Goal: Task Accomplishment & Management: Use online tool/utility

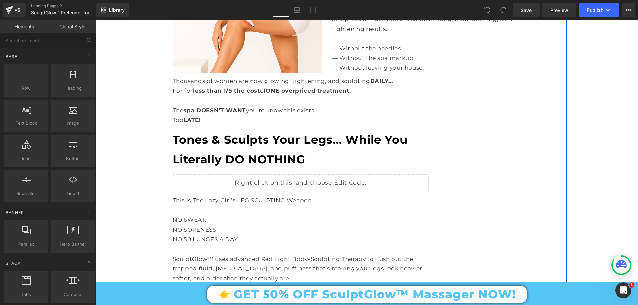
scroll to position [1529, 0]
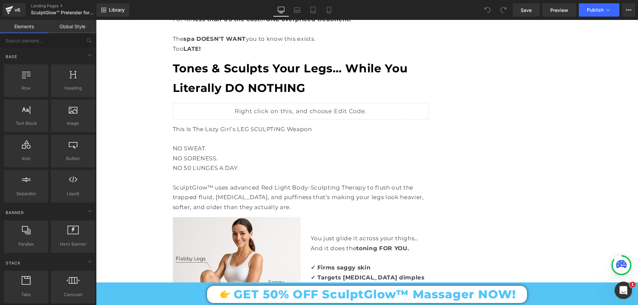
click at [629, 289] on div "Open Intercom Messenger" at bounding box center [623, 290] width 22 height 22
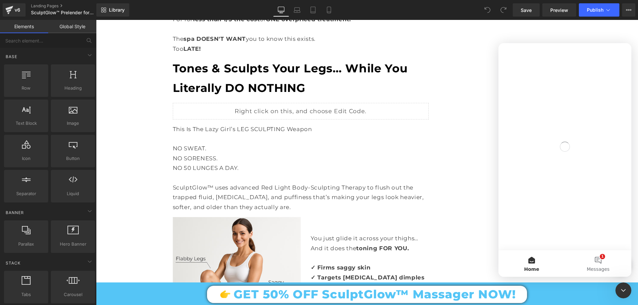
scroll to position [0, 0]
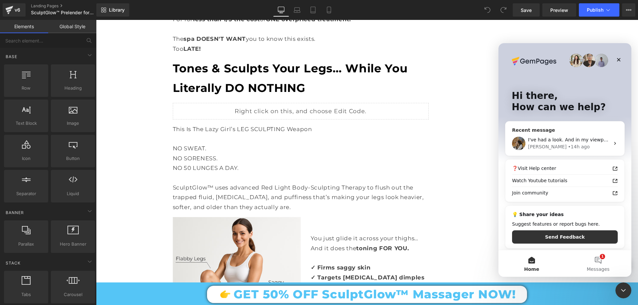
click at [568, 150] on div "• 14h ago" at bounding box center [579, 147] width 22 height 7
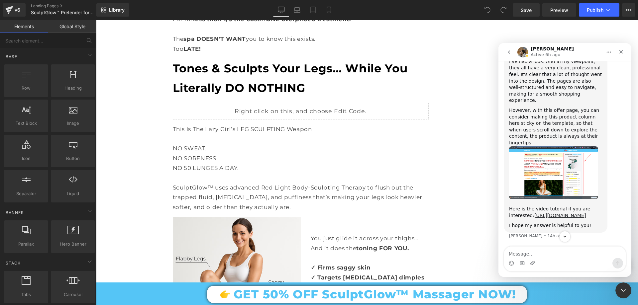
scroll to position [7024, 0]
click at [531, 255] on textarea "Message…" at bounding box center [565, 252] width 122 height 11
click at [525, 253] on textarea "Message…" at bounding box center [565, 252] width 122 height 11
paste textarea "super, thanks a lot for the helpful advice! the only issue is that i'm still us…"
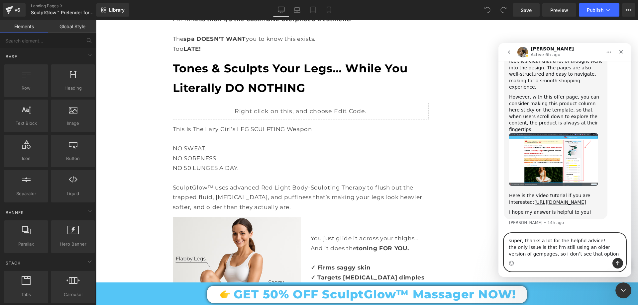
scroll to position [7038, 0]
drag, startPoint x: 511, startPoint y: 240, endPoint x: 504, endPoint y: 242, distance: 6.9
click at [504, 242] on div "super, thanks a lot for the helpful advice! the only issue is that i'm still us…" at bounding box center [565, 252] width 122 height 39
type textarea "Super, thanks a lot for the helpful advice! the only issue is that i'm still us…"
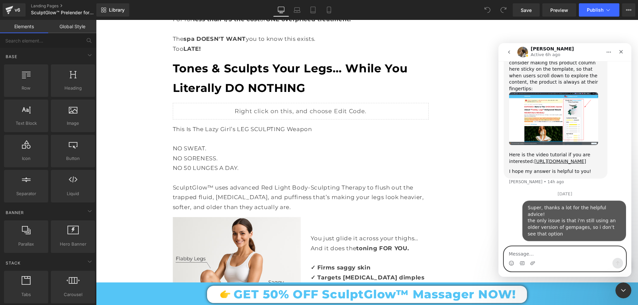
scroll to position [7073, 0]
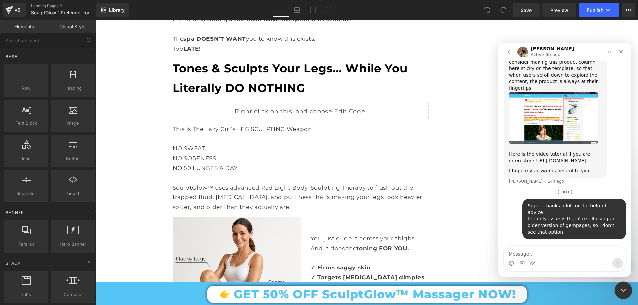
click at [619, 288] on icon "Close Intercom Messenger" at bounding box center [623, 290] width 8 height 8
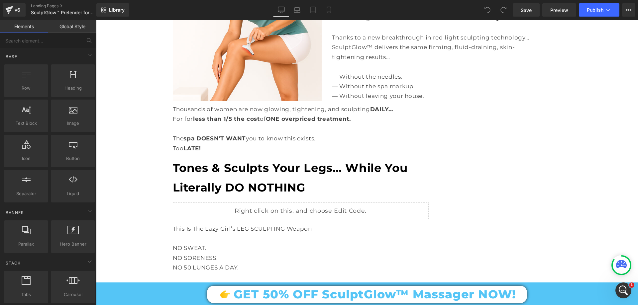
scroll to position [0, 0]
click at [633, 291] on div "GET 50% OFF SculptGlow™ Massager NOW! Button Row" at bounding box center [367, 294] width 542 height 23
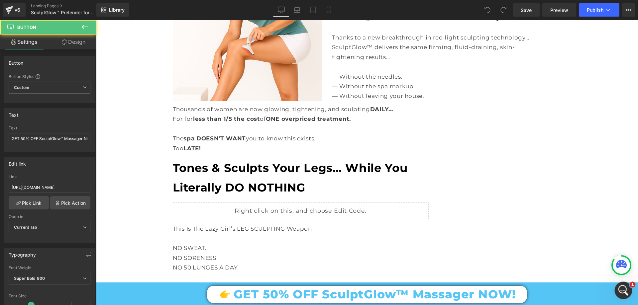
scroll to position [7023, 0]
click at [627, 288] on icon "Open Intercom Messenger" at bounding box center [622, 290] width 11 height 11
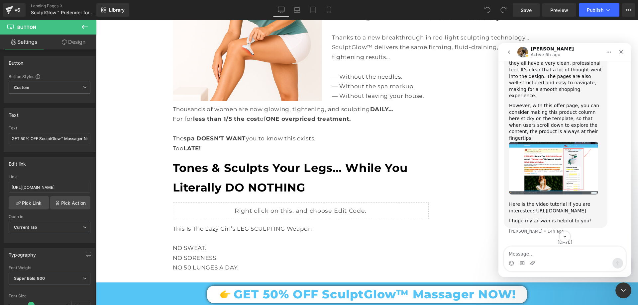
scroll to position [7040, 0]
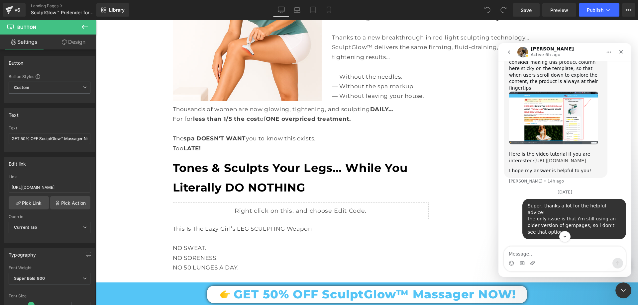
click at [536, 164] on link "https://www.loom.com/share/e0575b70bbbf4555b69cc05dac7e0bd0" at bounding box center [561, 160] width 52 height 5
click at [621, 289] on icon "Close Intercom Messenger" at bounding box center [622, 290] width 5 height 3
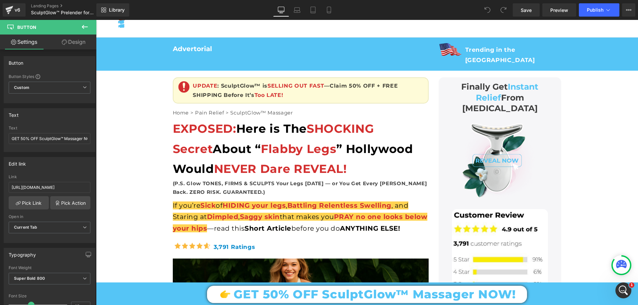
scroll to position [0, 0]
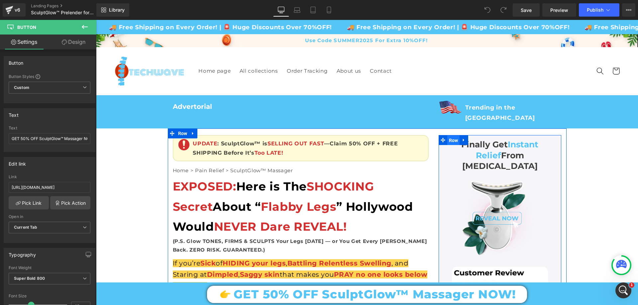
click at [449, 136] on span "Row" at bounding box center [453, 141] width 13 height 10
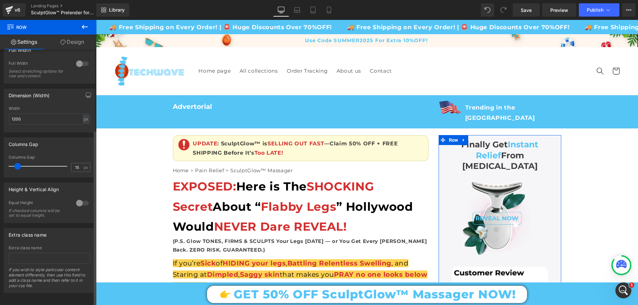
scroll to position [117, 0]
click at [78, 36] on link "Design" at bounding box center [72, 42] width 48 height 15
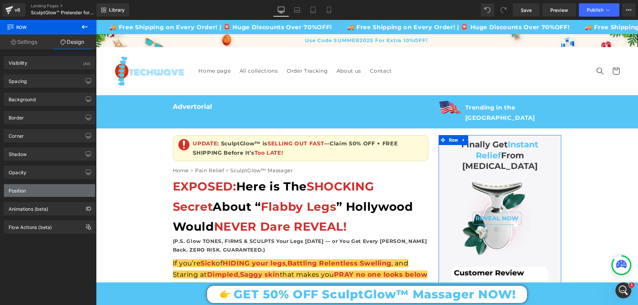
click at [29, 186] on div "Position" at bounding box center [49, 190] width 91 height 13
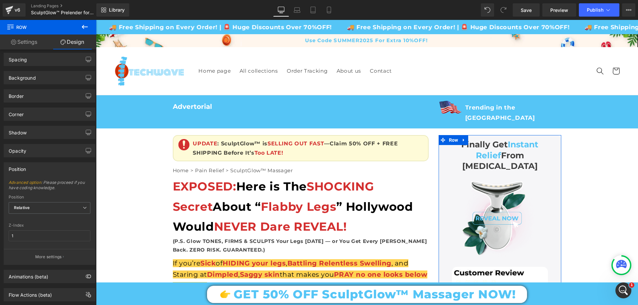
scroll to position [33, 0]
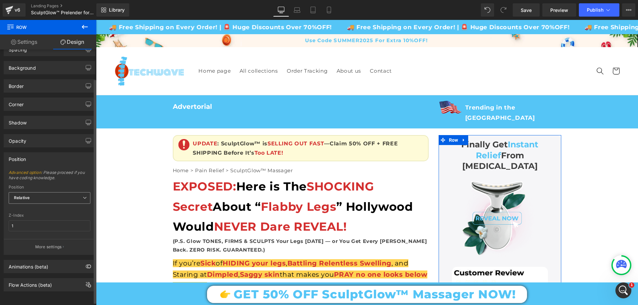
click at [38, 194] on span "Relative" at bounding box center [50, 198] width 82 height 12
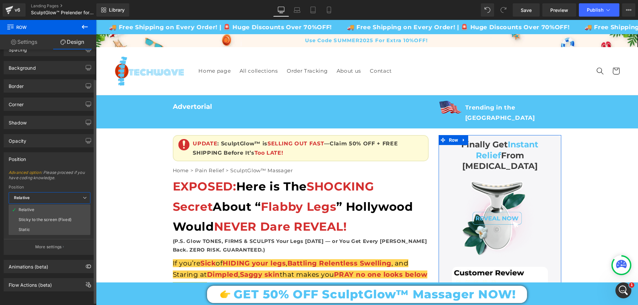
click at [37, 194] on span "Relative" at bounding box center [50, 198] width 82 height 12
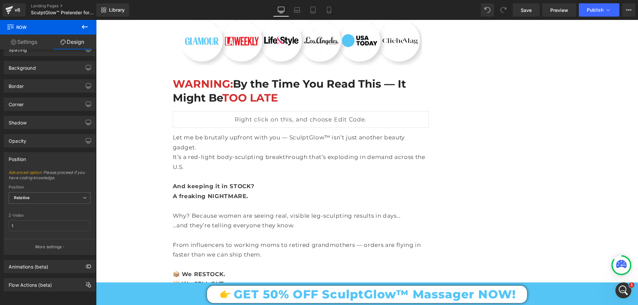
scroll to position [3623, 0]
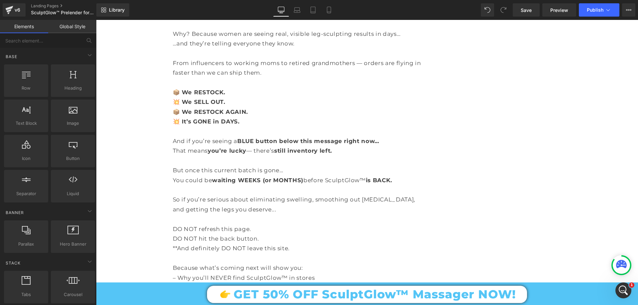
click at [623, 291] on icon "Open Intercom Messenger" at bounding box center [622, 290] width 11 height 11
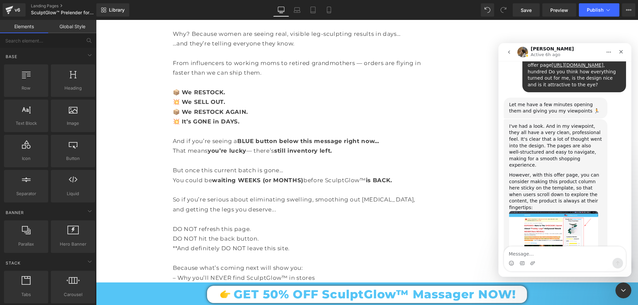
click at [559, 250] on textarea "Message…" at bounding box center [565, 252] width 122 height 11
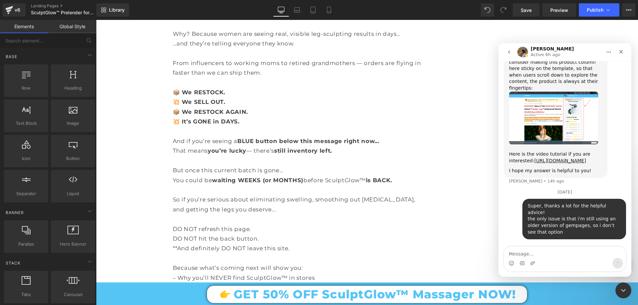
scroll to position [7073, 0]
type textarea "I finf it"
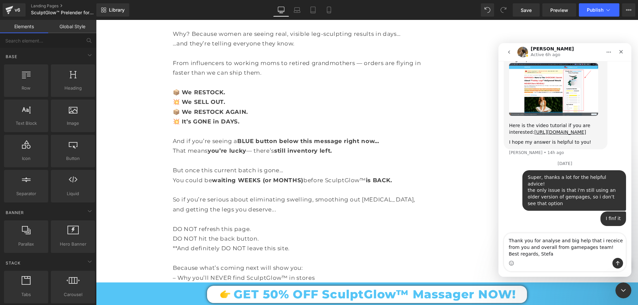
scroll to position [7101, 0]
click at [523, 252] on textarea "Thank you for analyse and big help that i receice from you and overall from gam…" at bounding box center [565, 246] width 122 height 25
type textarea "Thank you for analyse and big help that i receice from you and overall from gam…"
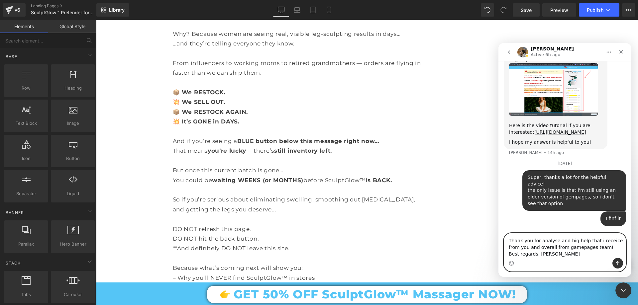
click at [562, 249] on textarea "Thank you for analyse and big help that i receice from you and overall from gam…" at bounding box center [565, 246] width 122 height 25
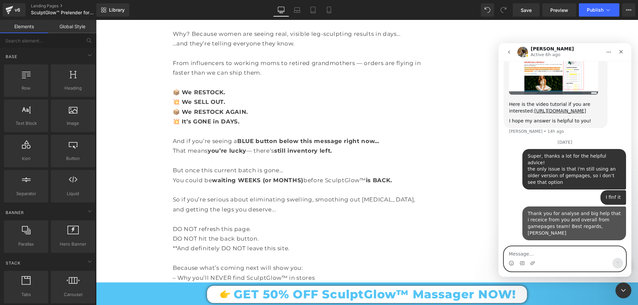
scroll to position [7116, 0]
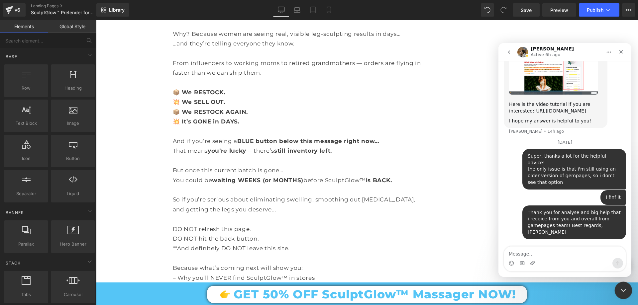
click at [618, 283] on div "Close Intercom Messenger" at bounding box center [623, 290] width 16 height 16
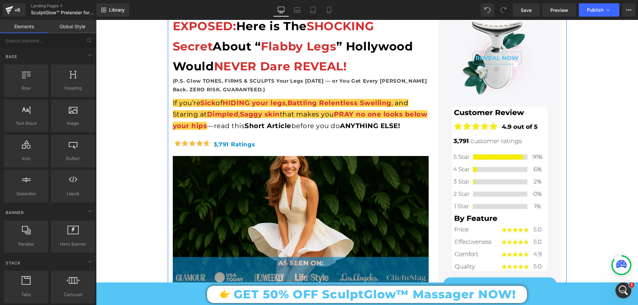
scroll to position [299, 0]
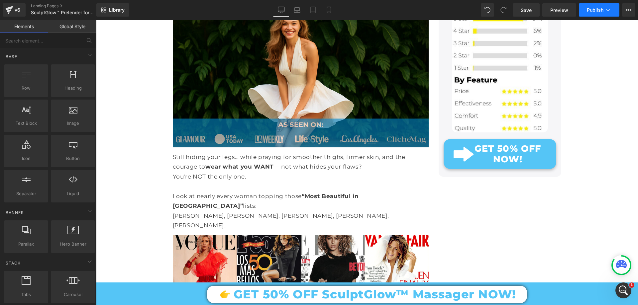
click at [598, 11] on span "Publish" at bounding box center [595, 9] width 17 height 5
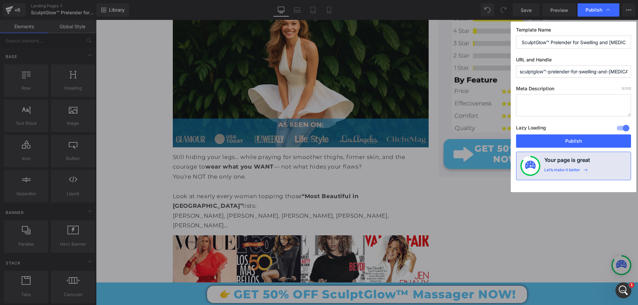
click at [573, 74] on input "sculptglow™-prelender-for-swelling-and-cellulite" at bounding box center [573, 71] width 115 height 12
drag, startPoint x: 581, startPoint y: 72, endPoint x: 579, endPoint y: 77, distance: 4.9
click at [579, 77] on input "sculptglow™-prelender-for-swelling-and-cellulite" at bounding box center [573, 71] width 115 height 12
click at [571, 68] on input "sculptglow™-prelender-for-swelling-and-cellulite" at bounding box center [573, 71] width 115 height 12
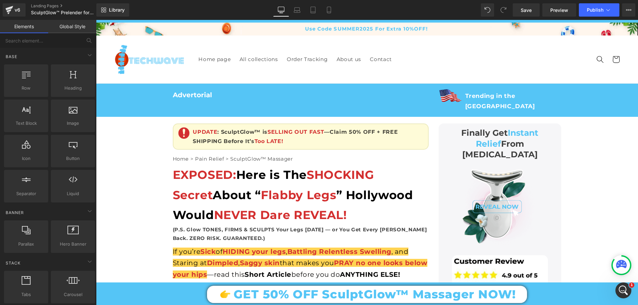
scroll to position [0, 0]
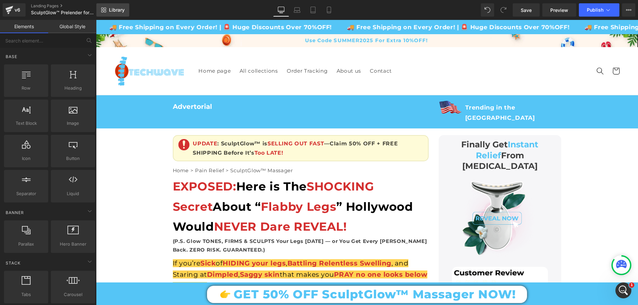
click at [121, 7] on link "Library" at bounding box center [112, 9] width 33 height 13
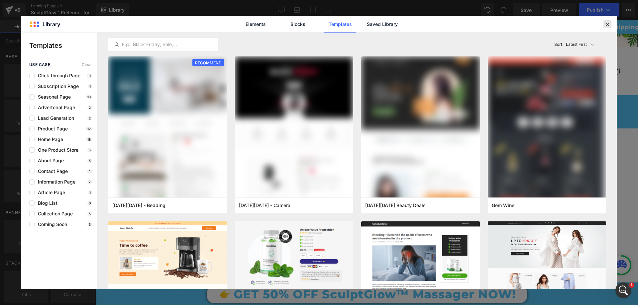
click at [606, 22] on icon at bounding box center [608, 24] width 6 height 6
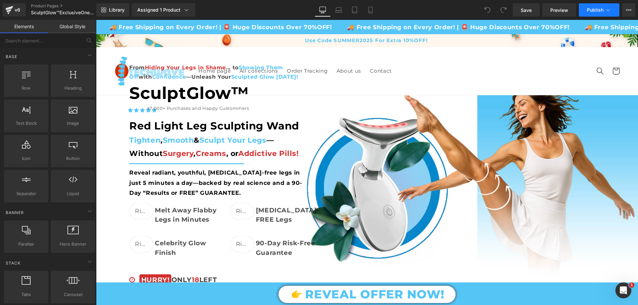
click at [611, 10] on icon at bounding box center [608, 10] width 7 height 7
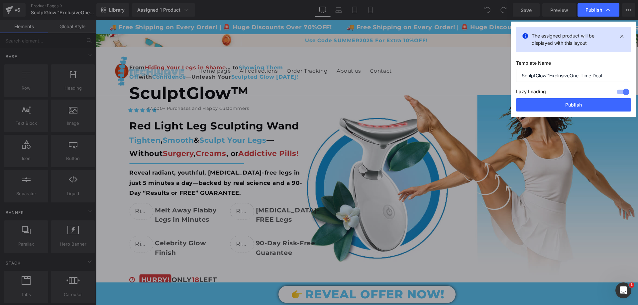
click at [570, 75] on input "SculptGlow™ExclusiveOne-Time Deal" at bounding box center [573, 75] width 115 height 13
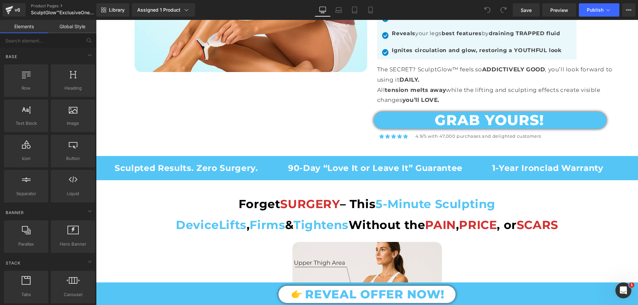
scroll to position [432, 0]
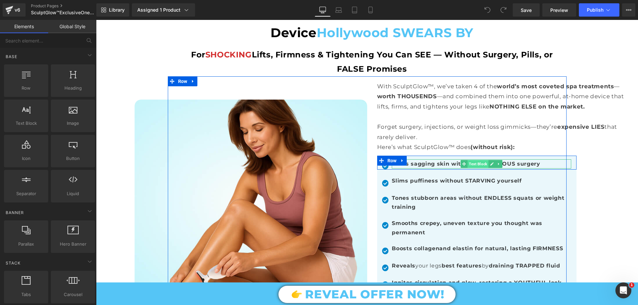
click at [478, 162] on span "Text Block" at bounding box center [478, 164] width 21 height 8
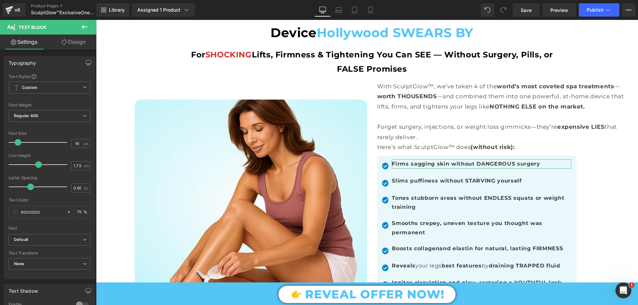
click at [75, 43] on link "Design" at bounding box center [74, 42] width 48 height 15
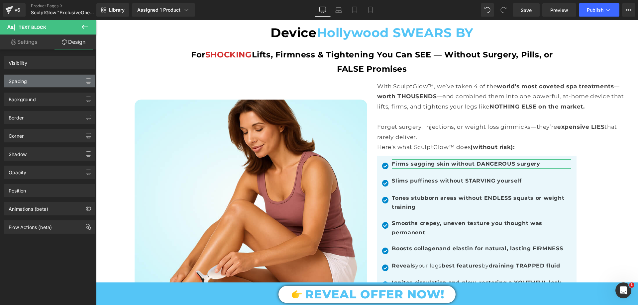
click at [24, 87] on div "Spacing" at bounding box center [49, 81] width 91 height 13
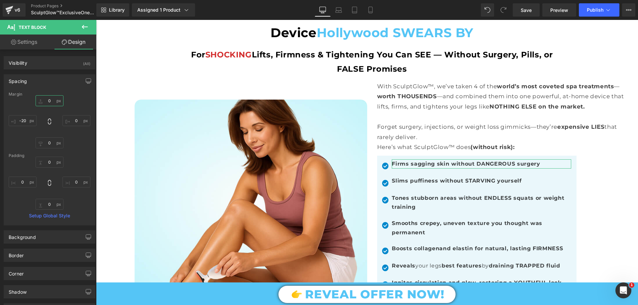
click at [48, 100] on input "text" at bounding box center [50, 100] width 28 height 11
type input "5"
click at [49, 100] on input "5" at bounding box center [50, 100] width 28 height 11
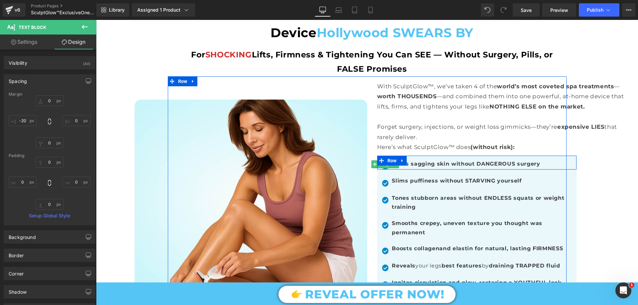
click at [383, 165] on span "Image" at bounding box center [386, 165] width 14 height 8
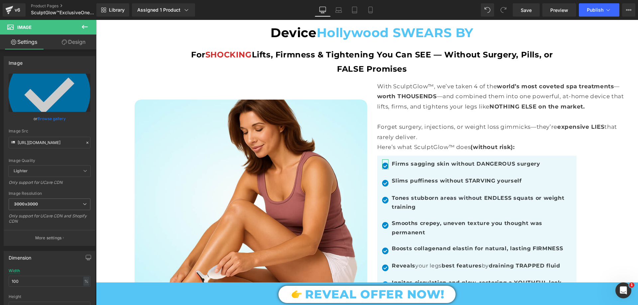
click at [77, 41] on link "Design" at bounding box center [74, 42] width 48 height 15
click at [0, 0] on div "Spacing" at bounding box center [0, 0] width 0 height 0
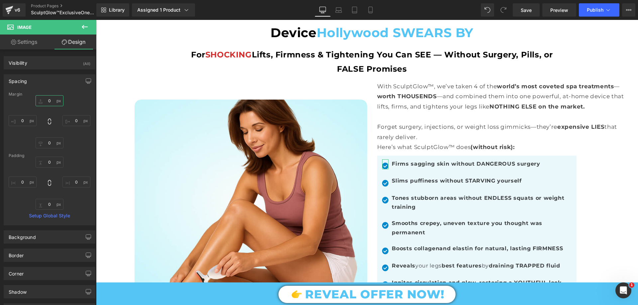
click at [49, 101] on input "text" at bounding box center [50, 100] width 28 height 11
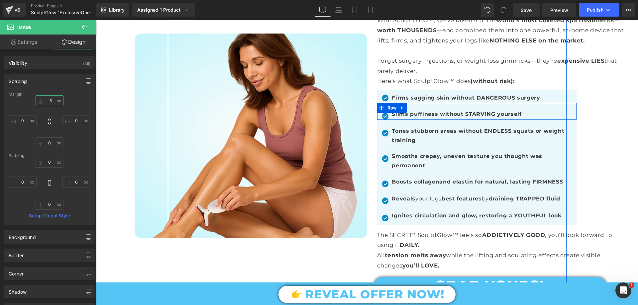
scroll to position [499, 0]
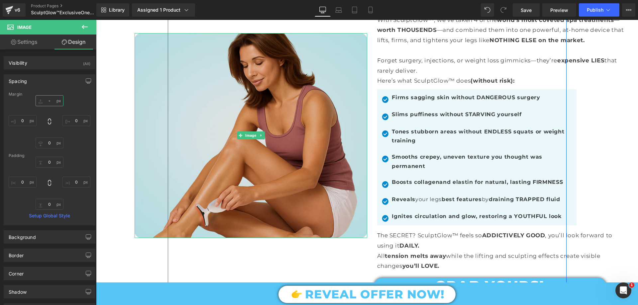
type input "-7"
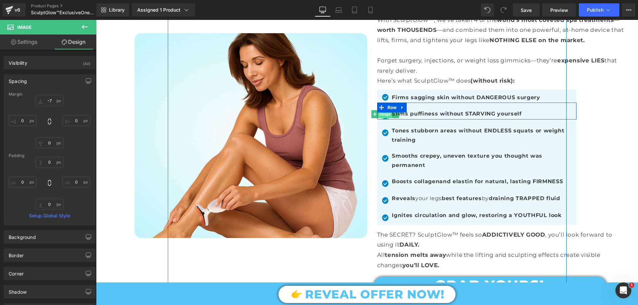
click at [383, 116] on span "Image" at bounding box center [386, 114] width 14 height 8
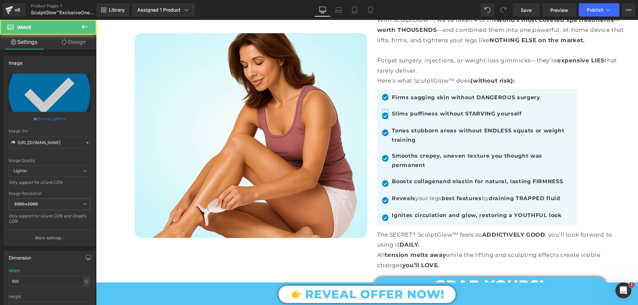
click at [81, 44] on link "Design" at bounding box center [74, 42] width 48 height 15
click at [0, 0] on div "Spacing" at bounding box center [0, 0] width 0 height 0
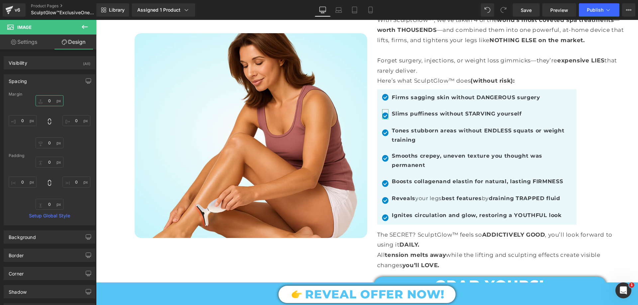
click at [52, 100] on input "text" at bounding box center [50, 100] width 28 height 11
type input "-8"
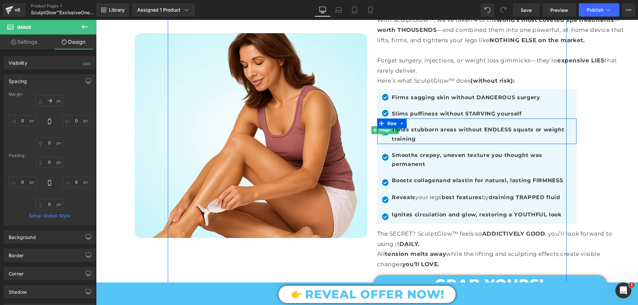
click at [382, 134] on div at bounding box center [385, 135] width 7 height 2
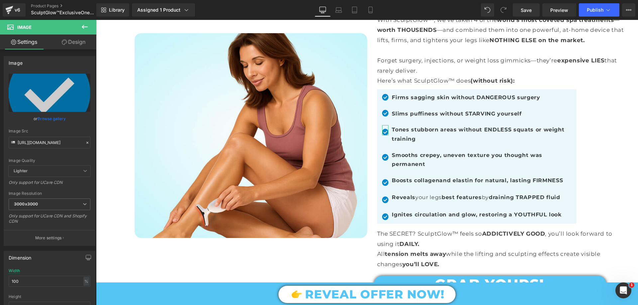
click at [70, 45] on link "Design" at bounding box center [74, 42] width 48 height 15
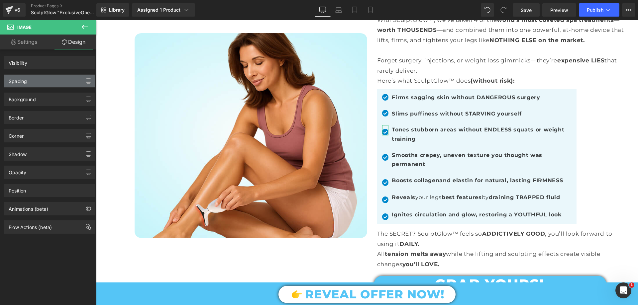
click at [29, 86] on div "Spacing" at bounding box center [49, 81] width 91 height 13
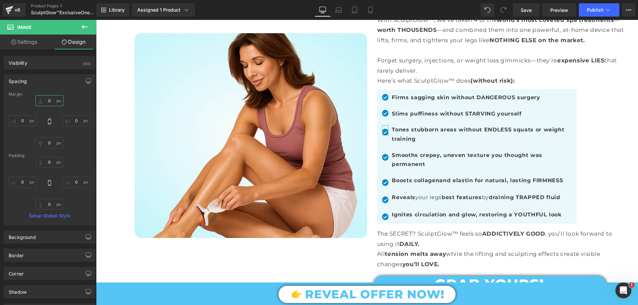
click at [50, 102] on input "0" at bounding box center [50, 100] width 28 height 11
type input "-8"
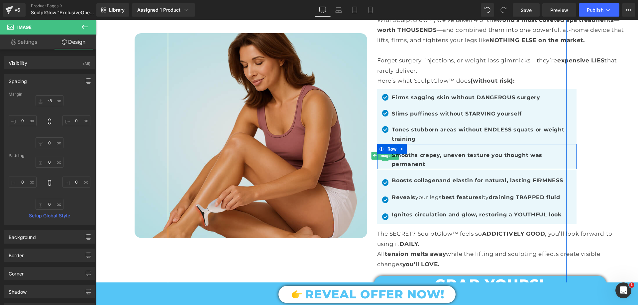
click at [381, 158] on span "Image" at bounding box center [386, 156] width 14 height 8
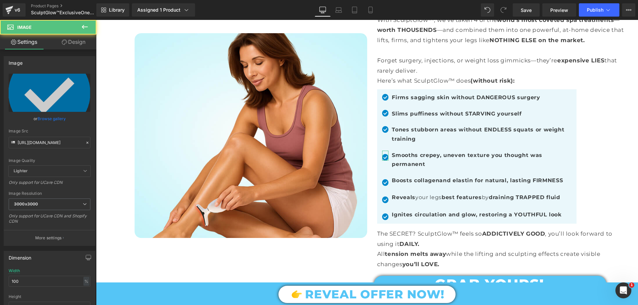
click at [69, 42] on link "Design" at bounding box center [74, 42] width 48 height 15
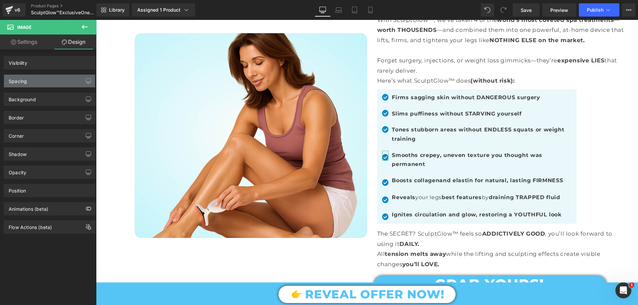
click at [34, 80] on div "Spacing" at bounding box center [49, 81] width 91 height 13
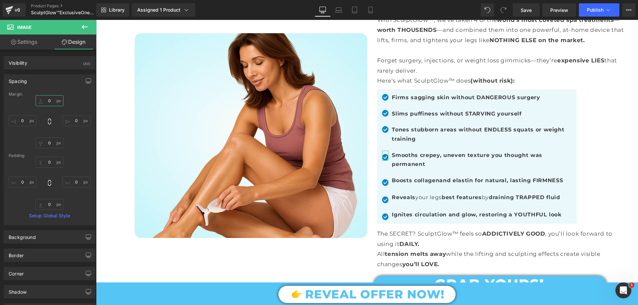
click at [49, 98] on input "text" at bounding box center [50, 100] width 28 height 11
type input "-8"
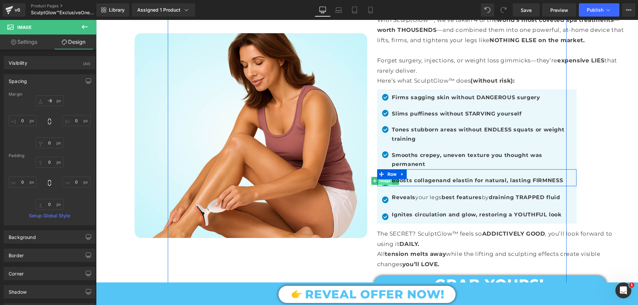
click at [381, 180] on span "Image" at bounding box center [386, 181] width 14 height 8
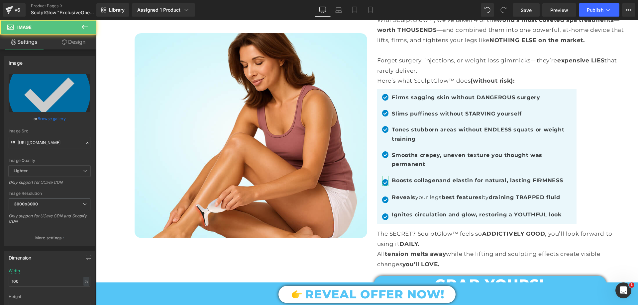
click at [81, 40] on link "Design" at bounding box center [74, 42] width 48 height 15
click at [0, 0] on div "Spacing" at bounding box center [0, 0] width 0 height 0
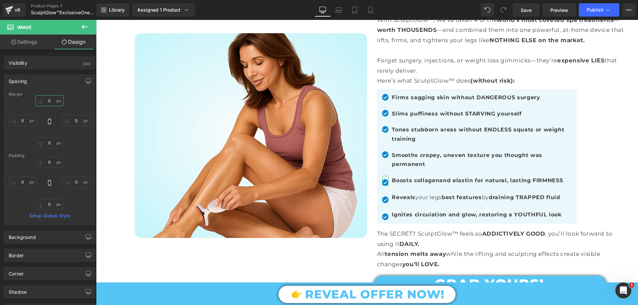
click at [46, 100] on input "text" at bounding box center [50, 100] width 28 height 11
type input "-8"
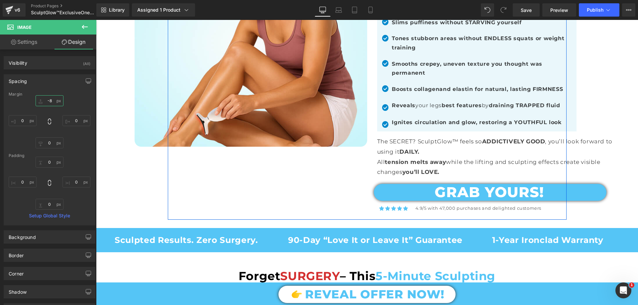
scroll to position [598, 0]
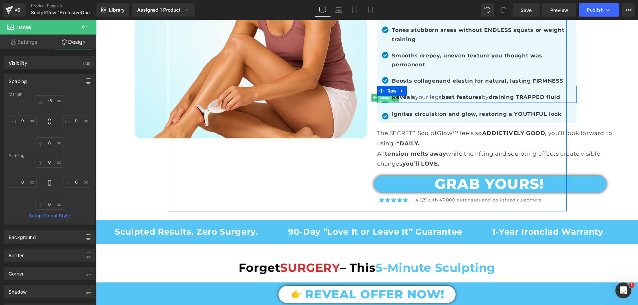
click at [381, 98] on span "Image" at bounding box center [386, 98] width 14 height 8
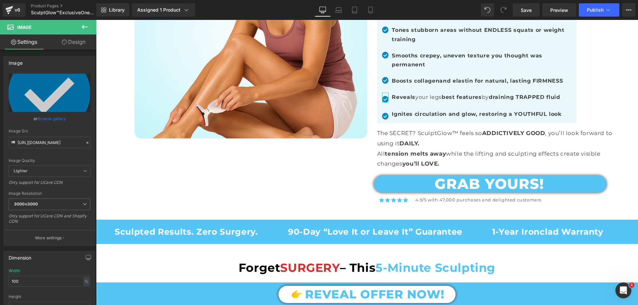
click at [72, 39] on link "Design" at bounding box center [74, 42] width 48 height 15
click at [0, 0] on div "Spacing" at bounding box center [0, 0] width 0 height 0
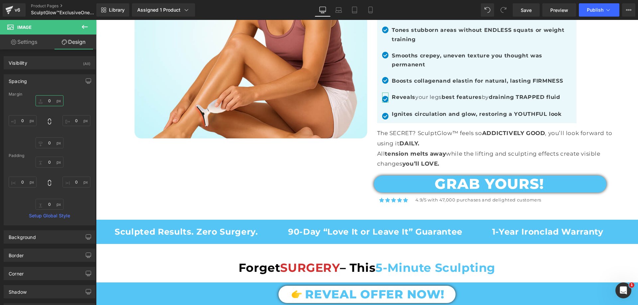
click at [50, 99] on input "text" at bounding box center [50, 100] width 28 height 11
type input "-8"
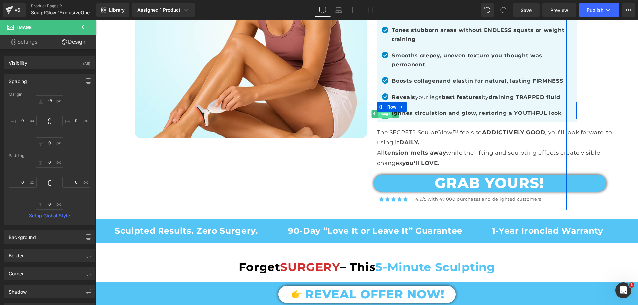
click at [381, 112] on span "Image" at bounding box center [386, 114] width 14 height 8
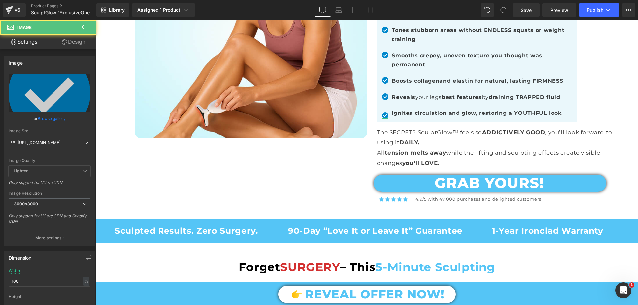
click at [77, 40] on link "Design" at bounding box center [74, 42] width 48 height 15
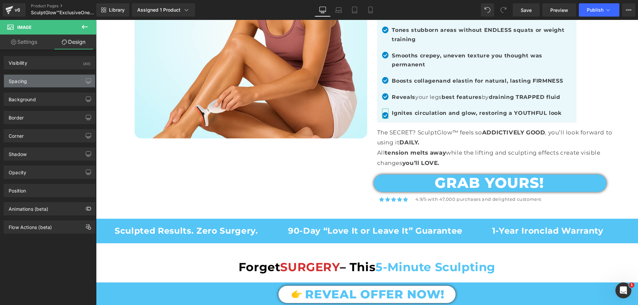
click at [52, 81] on div "Spacing" at bounding box center [49, 81] width 91 height 13
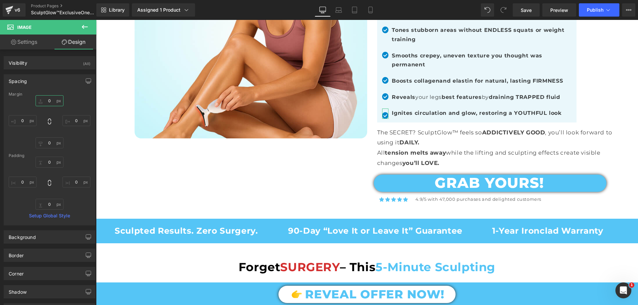
click at [49, 99] on input "text" at bounding box center [50, 100] width 28 height 11
type input "-8"
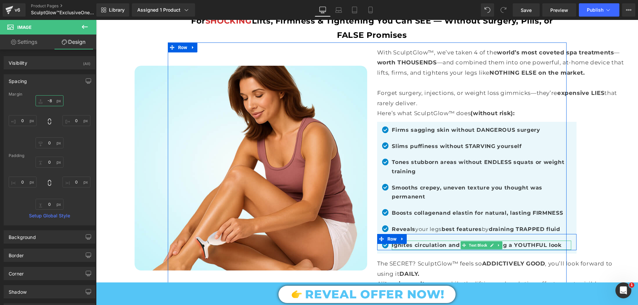
scroll to position [465, 0]
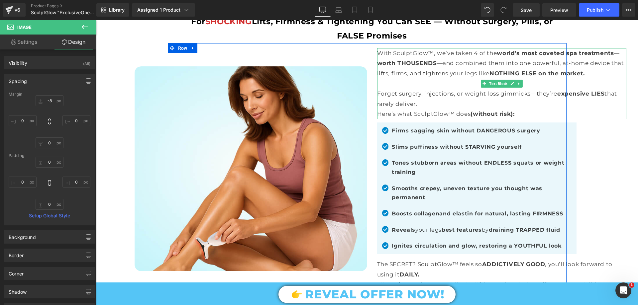
click at [428, 104] on div "Forget surgery, injections, or weight loss gimmicks—they’re expensive LIES that…" at bounding box center [501, 99] width 249 height 20
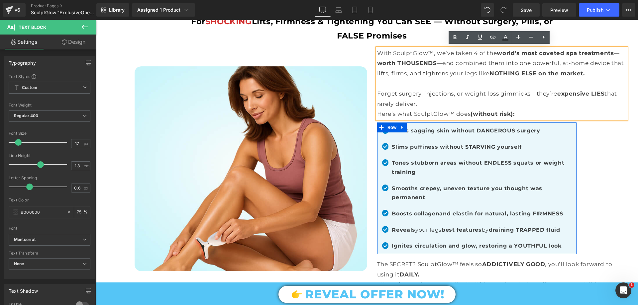
click at [454, 133] on div "Image Firms sagging skin without DANGEROUS surgery Text Block Row" at bounding box center [476, 129] width 199 height 13
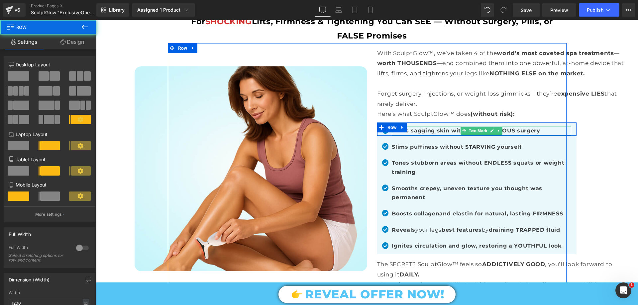
click at [455, 128] on span "Firms sagging skin without DANGEROUS surgery" at bounding box center [466, 131] width 148 height 6
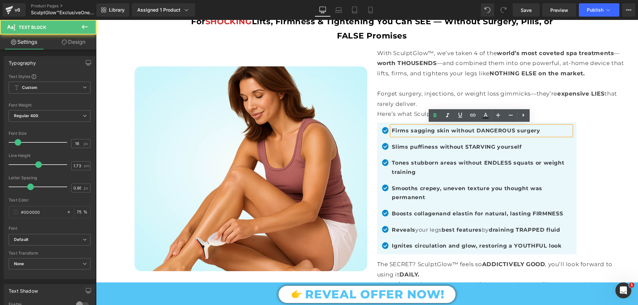
click at [455, 128] on span "Firms sagging skin without DANGEROUS surgery" at bounding box center [466, 131] width 148 height 6
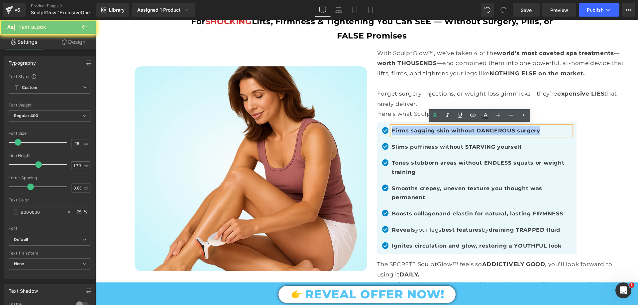
click at [455, 128] on span "Firms sagging skin without DANGEROUS surgery" at bounding box center [466, 131] width 148 height 6
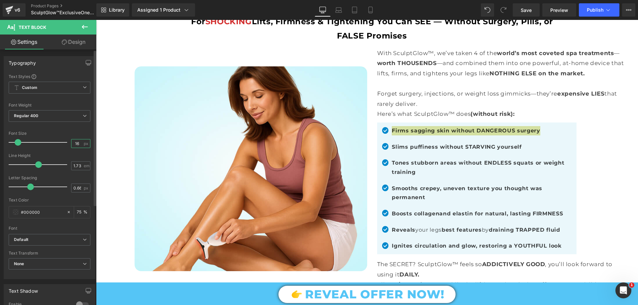
click at [76, 146] on input "16" at bounding box center [77, 144] width 12 height 8
type input "17"
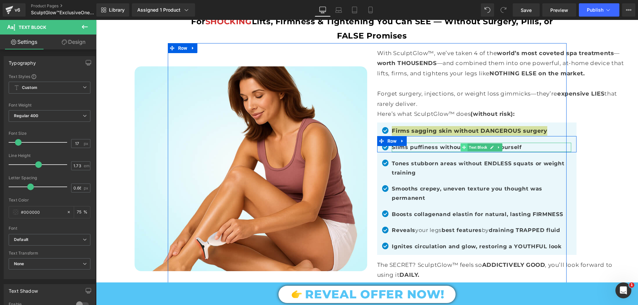
click at [461, 148] on span at bounding box center [464, 148] width 7 height 8
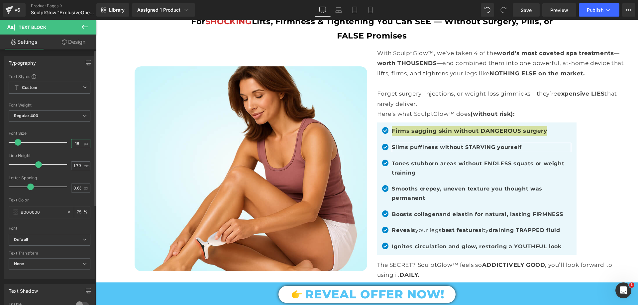
click at [79, 142] on input "16" at bounding box center [77, 144] width 12 height 8
type input "17"
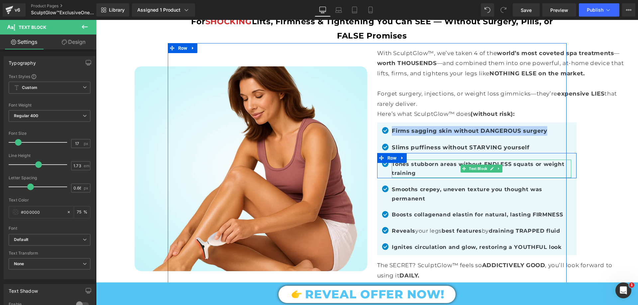
click at [417, 163] on span "Tones stubborn areas without ENDLESS squats or weight training" at bounding box center [478, 169] width 173 height 16
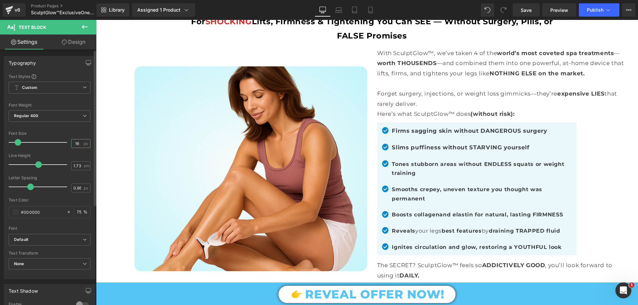
click at [74, 141] on input "16" at bounding box center [77, 144] width 12 height 8
click at [78, 144] on input "16" at bounding box center [77, 144] width 12 height 8
type input "17"
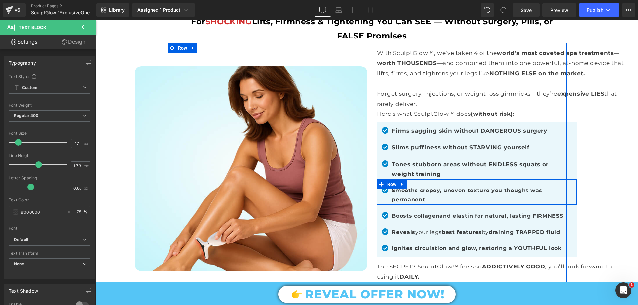
click at [418, 193] on p "Smooths crepey, uneven texture you thought was permanent" at bounding box center [481, 195] width 179 height 18
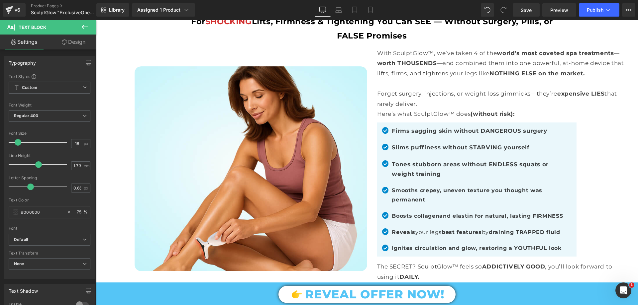
click at [74, 36] on link "Design" at bounding box center [74, 42] width 48 height 15
click at [0, 0] on div "Spacing" at bounding box center [0, 0] width 0 height 0
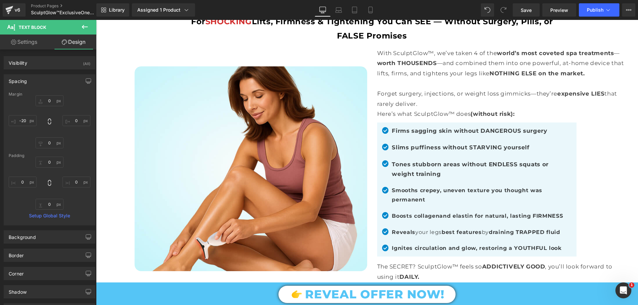
click at [29, 43] on link "Settings" at bounding box center [24, 42] width 48 height 15
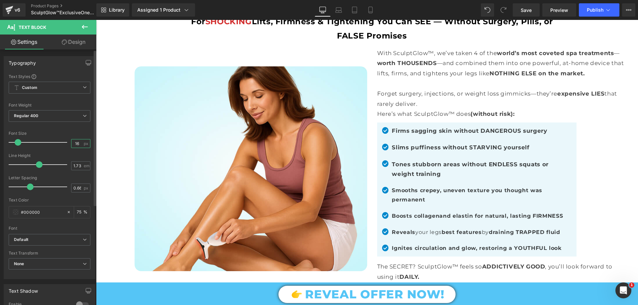
click at [78, 143] on input "16" at bounding box center [77, 144] width 12 height 8
type input "17"
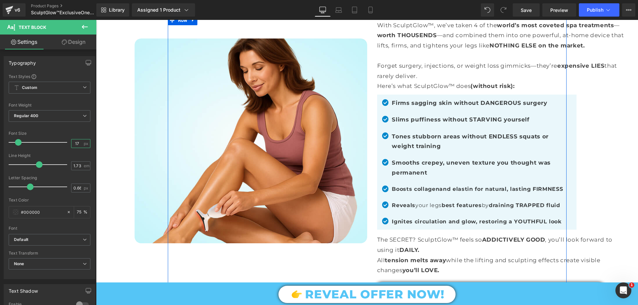
scroll to position [532, 0]
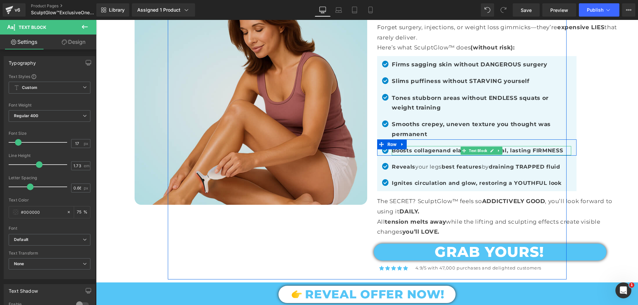
click at [468, 147] on span "Text Block" at bounding box center [478, 151] width 21 height 8
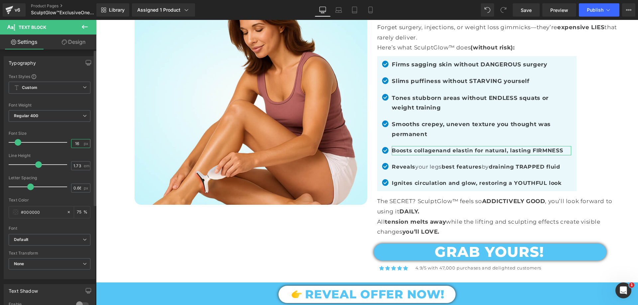
click at [78, 143] on input "16" at bounding box center [77, 144] width 12 height 8
type input "17"
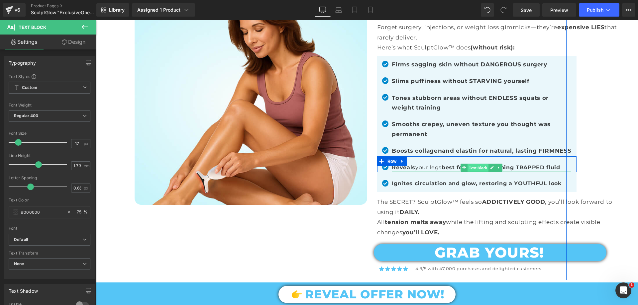
click at [468, 172] on span "Text Block" at bounding box center [478, 168] width 21 height 8
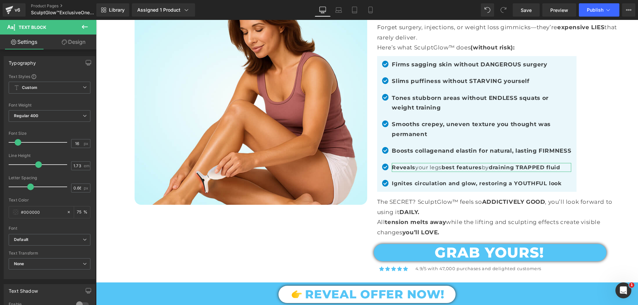
click at [71, 45] on link "Design" at bounding box center [74, 42] width 48 height 15
click at [0, 0] on div "Spacing" at bounding box center [0, 0] width 0 height 0
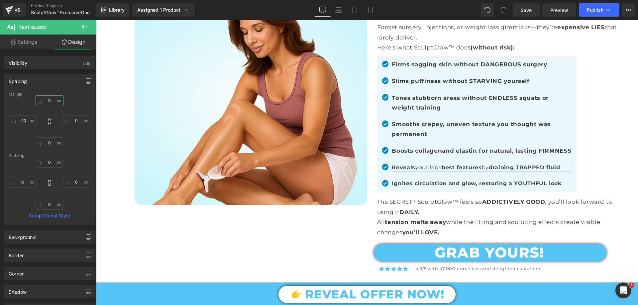
click at [46, 99] on input "text" at bounding box center [50, 100] width 28 height 11
click at [23, 43] on link "Settings" at bounding box center [24, 42] width 48 height 15
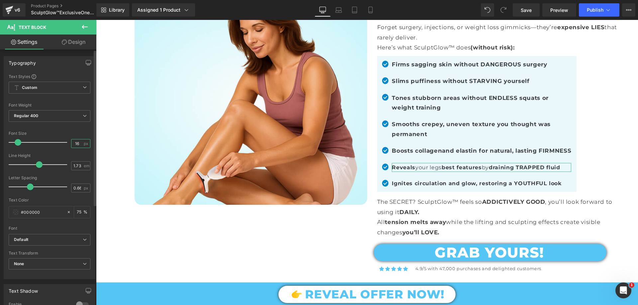
click at [76, 143] on input "16" at bounding box center [77, 144] width 12 height 8
type input "17"
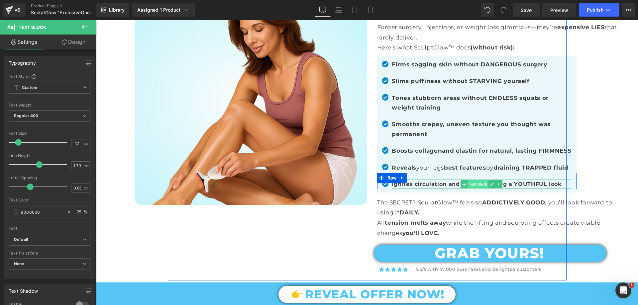
click at [470, 188] on span "Text Block" at bounding box center [478, 184] width 21 height 8
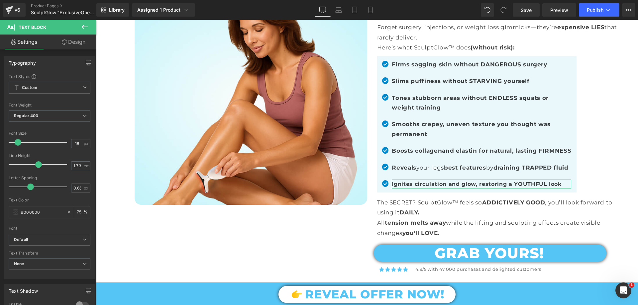
click at [63, 43] on icon at bounding box center [64, 42] width 5 height 5
click at [0, 0] on div "Spacing" at bounding box center [0, 0] width 0 height 0
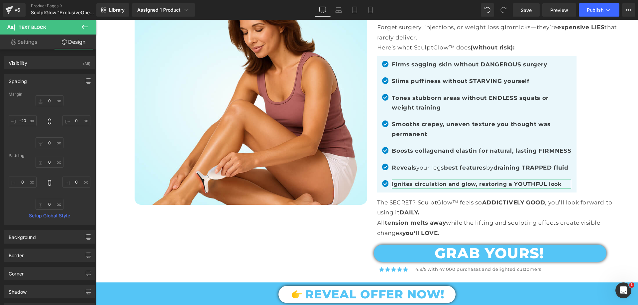
drag, startPoint x: 20, startPoint y: 41, endPoint x: 21, endPoint y: 52, distance: 11.0
click at [20, 40] on link "Settings" at bounding box center [24, 42] width 48 height 15
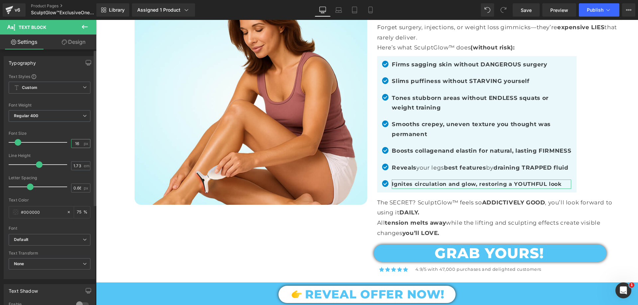
click at [79, 141] on input "16" at bounding box center [77, 144] width 12 height 8
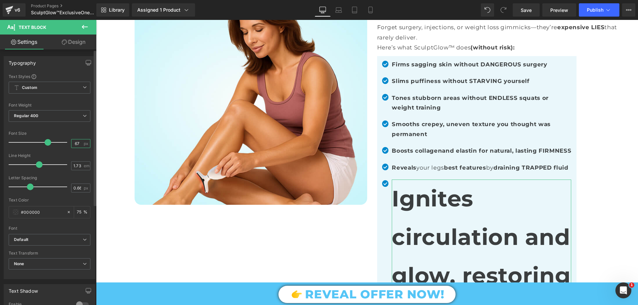
drag, startPoint x: 79, startPoint y: 141, endPoint x: 71, endPoint y: 143, distance: 8.2
click at [71, 143] on input "67" at bounding box center [77, 144] width 12 height 8
type input "17"
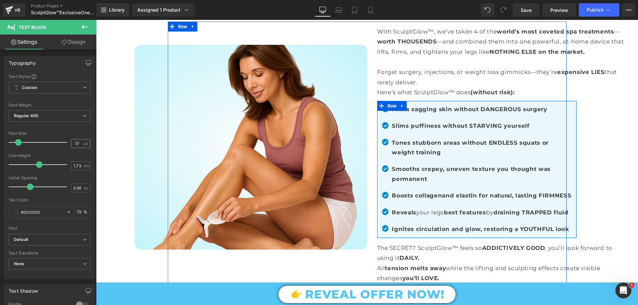
scroll to position [499, 0]
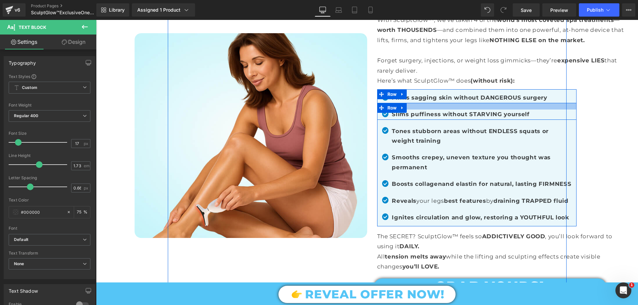
click at [421, 105] on div at bounding box center [476, 106] width 199 height 7
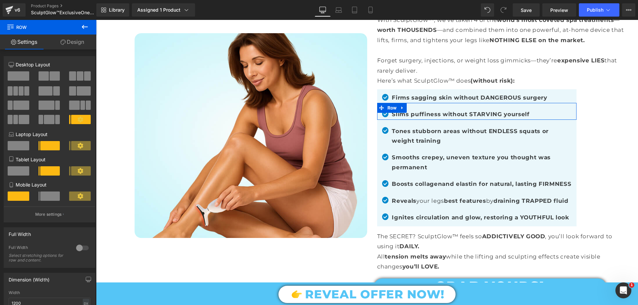
click at [72, 45] on link "Design" at bounding box center [72, 42] width 48 height 15
click at [0, 0] on div "Spacing" at bounding box center [0, 0] width 0 height 0
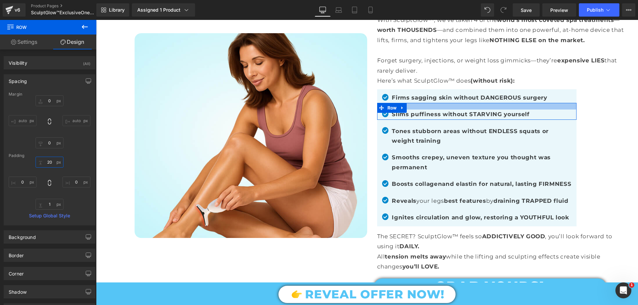
click at [49, 162] on input "text" at bounding box center [50, 162] width 28 height 11
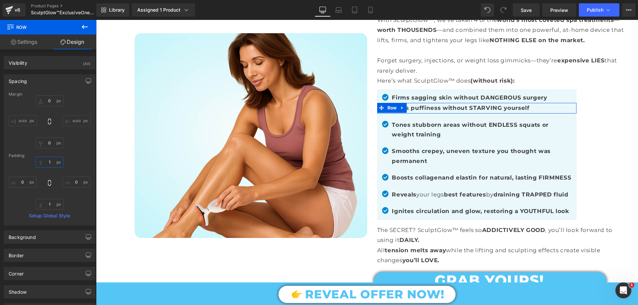
type input "15"
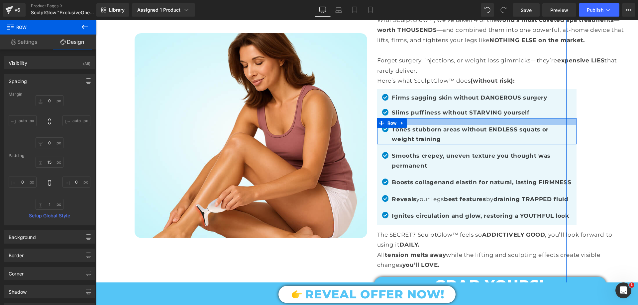
click at [434, 120] on div at bounding box center [476, 121] width 199 height 7
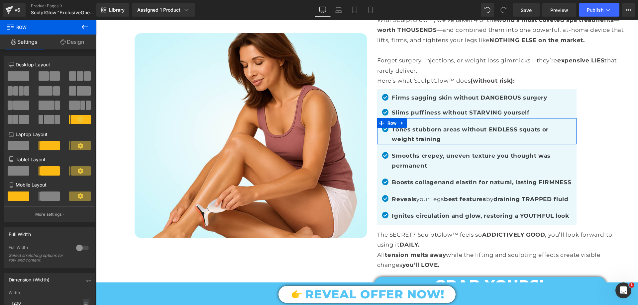
click at [73, 40] on link "Design" at bounding box center [72, 42] width 48 height 15
click at [0, 0] on div "Spacing" at bounding box center [0, 0] width 0 height 0
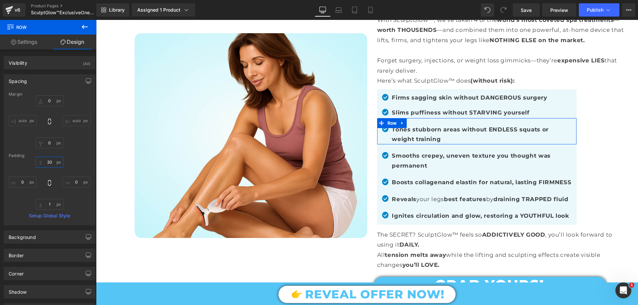
click at [49, 167] on input "text" at bounding box center [50, 162] width 28 height 11
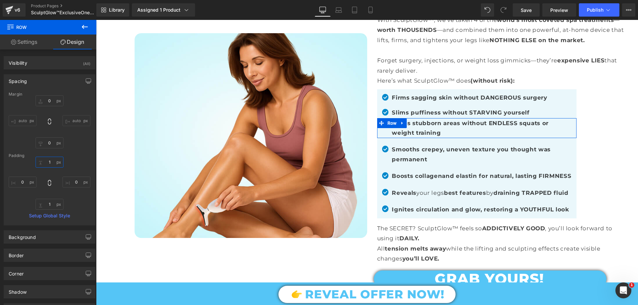
type input "15"
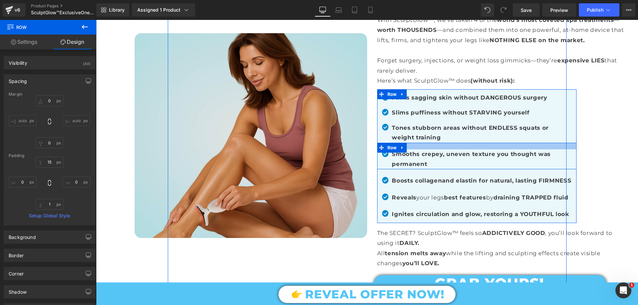
click at [453, 144] on div at bounding box center [476, 146] width 199 height 7
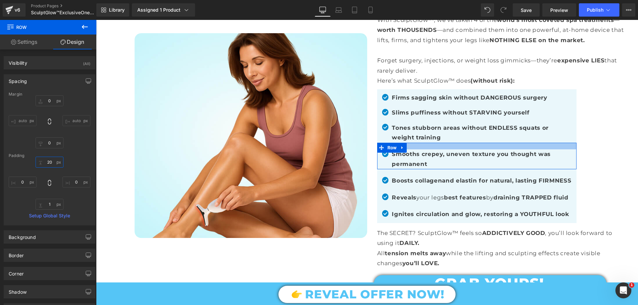
click at [53, 161] on input "20" at bounding box center [50, 162] width 28 height 11
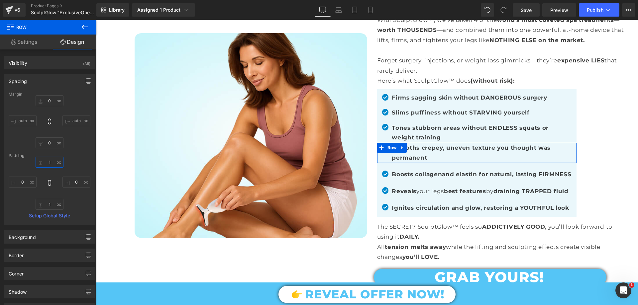
type input "15"
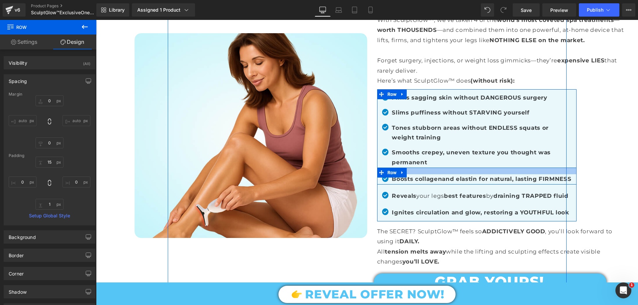
click at [448, 170] on div at bounding box center [476, 171] width 199 height 7
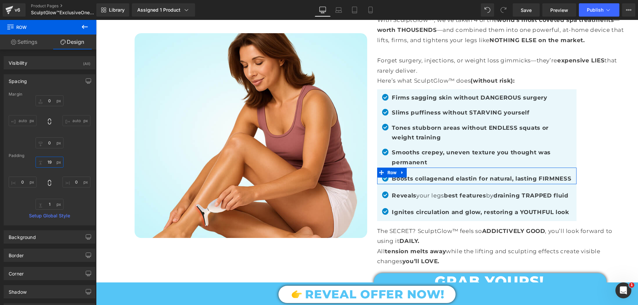
click at [50, 160] on input "19" at bounding box center [50, 162] width 28 height 11
type input "15"
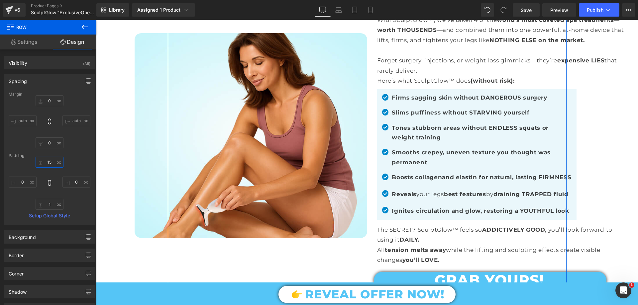
scroll to position [532, 0]
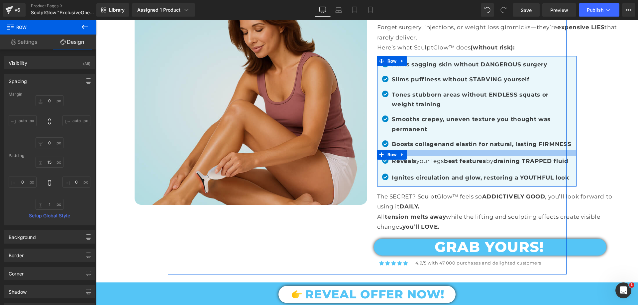
click at [437, 157] on div at bounding box center [476, 153] width 199 height 7
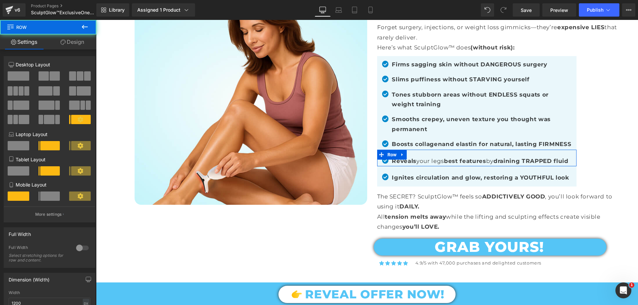
click at [77, 47] on link "Design" at bounding box center [72, 42] width 48 height 15
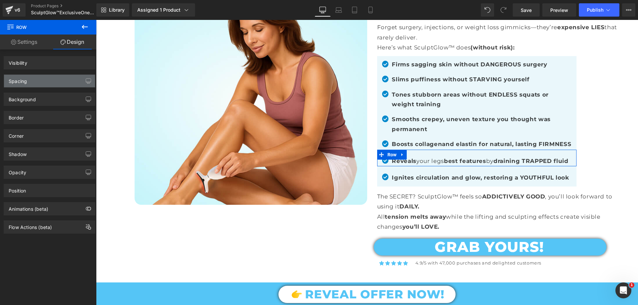
click at [19, 81] on div "Spacing" at bounding box center [18, 79] width 18 height 9
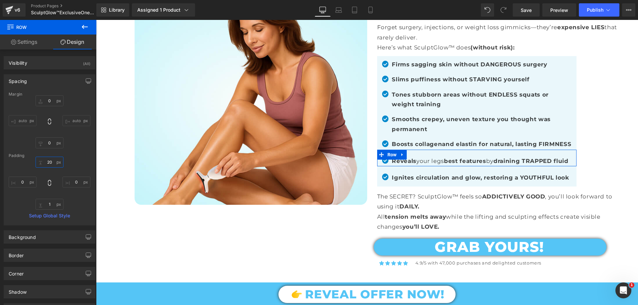
click at [50, 164] on input "20" at bounding box center [50, 162] width 28 height 11
type input "15"
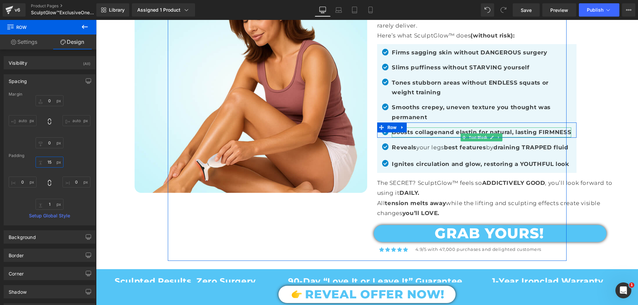
scroll to position [565, 0]
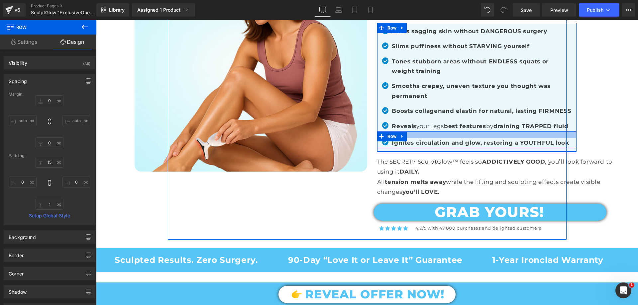
click at [430, 138] on div at bounding box center [476, 135] width 199 height 7
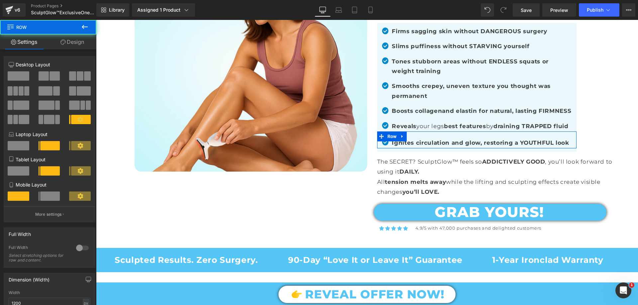
click at [72, 44] on link "Design" at bounding box center [72, 42] width 48 height 15
click at [0, 0] on div "Spacing" at bounding box center [0, 0] width 0 height 0
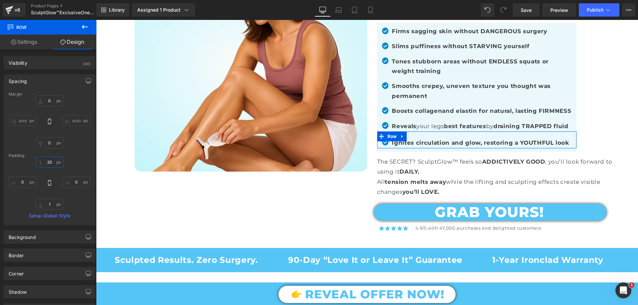
click at [50, 160] on input "text" at bounding box center [50, 162] width 28 height 11
type input "15"
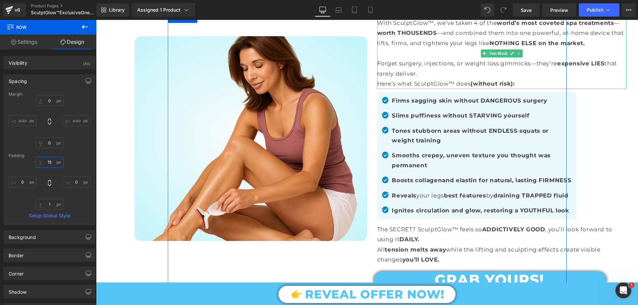
scroll to position [532, 0]
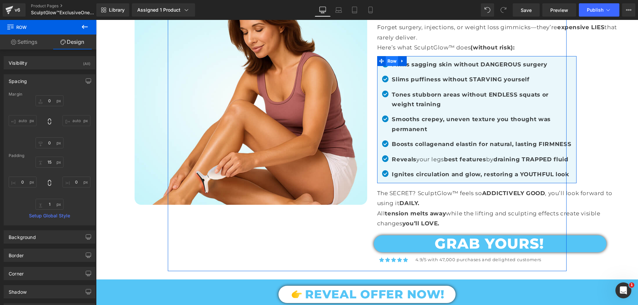
click at [386, 61] on span "Row" at bounding box center [392, 61] width 13 height 10
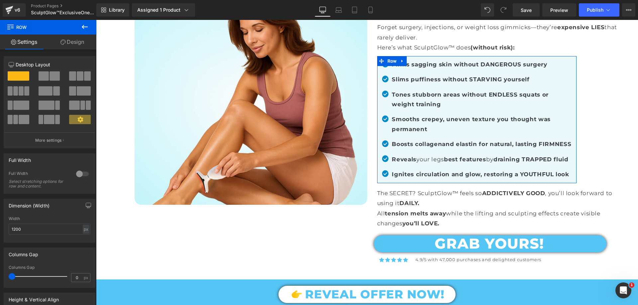
click at [69, 47] on link "Design" at bounding box center [72, 42] width 48 height 15
click at [0, 0] on div "Spacing" at bounding box center [0, 0] width 0 height 0
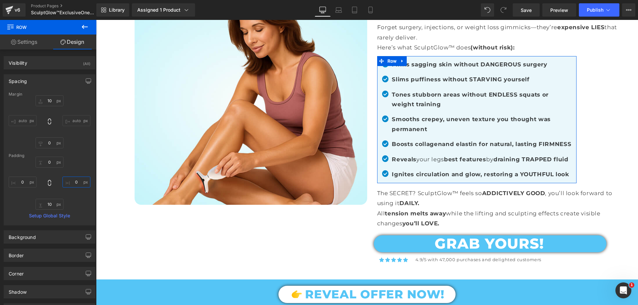
click at [70, 182] on input "text" at bounding box center [76, 182] width 28 height 11
type input "-"
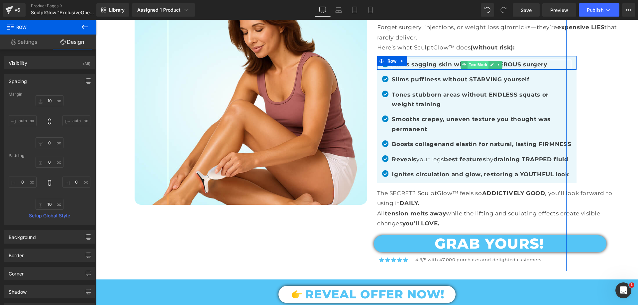
click at [468, 62] on span "Text Block" at bounding box center [478, 65] width 21 height 8
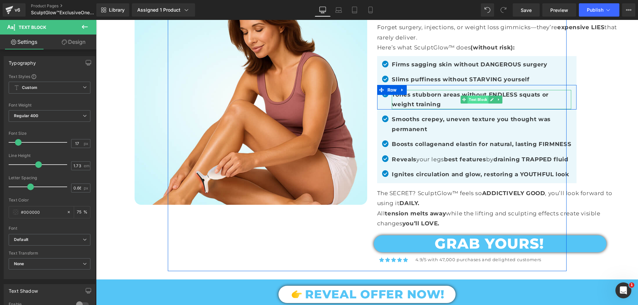
click at [472, 96] on span "Text Block" at bounding box center [478, 100] width 21 height 8
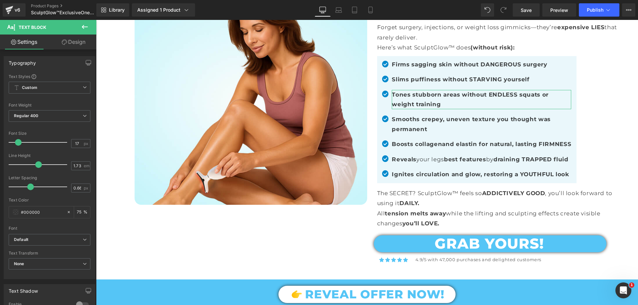
click at [81, 43] on link "Design" at bounding box center [74, 42] width 48 height 15
click at [0, 0] on div "Spacing" at bounding box center [0, 0] width 0 height 0
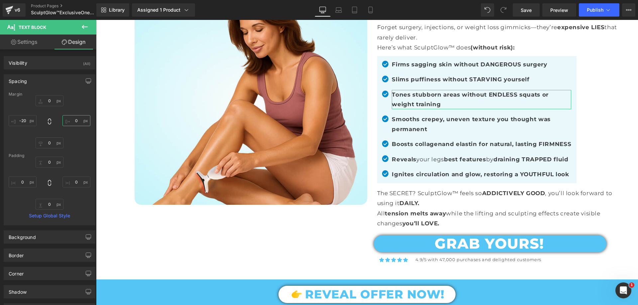
click at [72, 121] on input "text" at bounding box center [76, 120] width 28 height 11
type input "-"
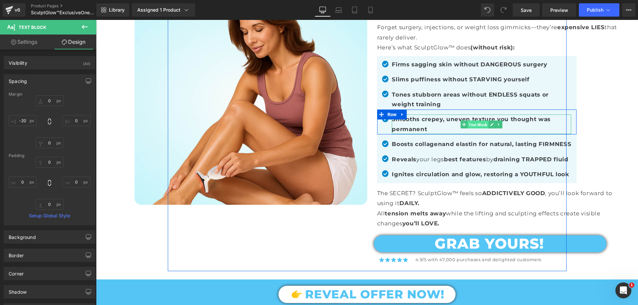
click at [472, 124] on span "Text Block" at bounding box center [478, 125] width 21 height 8
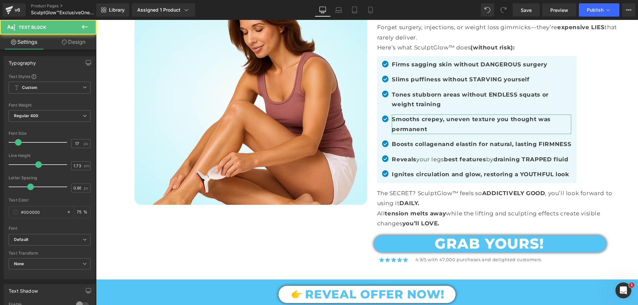
click at [81, 47] on link "Design" at bounding box center [74, 42] width 48 height 15
click at [0, 0] on div "Spacing" at bounding box center [0, 0] width 0 height 0
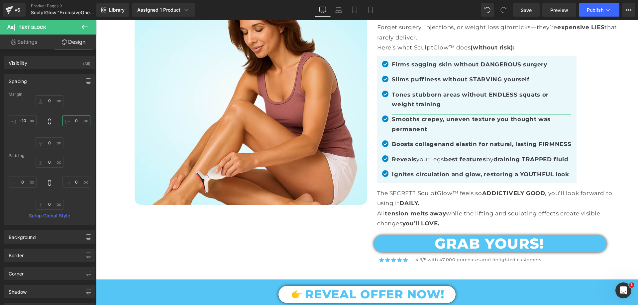
click at [75, 121] on input "text" at bounding box center [76, 120] width 28 height 11
type input "-50"
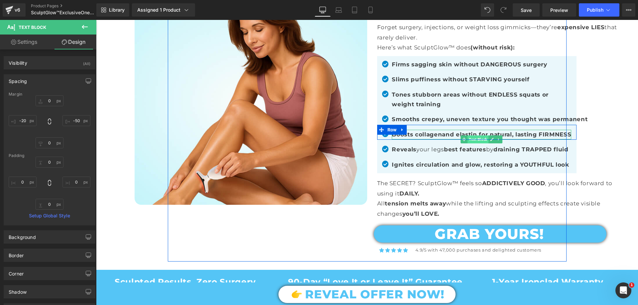
click at [473, 138] on span "Text Block" at bounding box center [478, 140] width 21 height 8
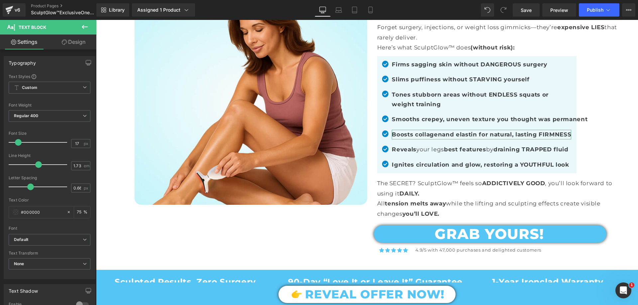
click at [69, 44] on link "Design" at bounding box center [74, 42] width 48 height 15
click at [0, 0] on div "Spacing" at bounding box center [0, 0] width 0 height 0
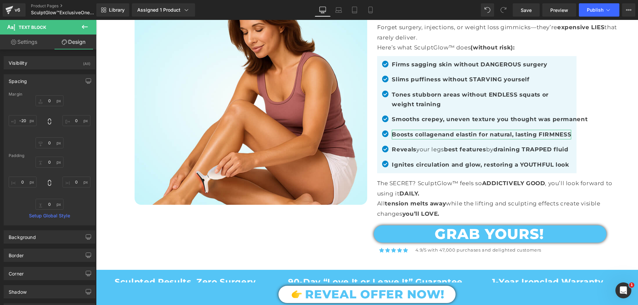
click at [74, 115] on div at bounding box center [50, 121] width 82 height 53
click at [74, 121] on input "text" at bounding box center [76, 120] width 28 height 11
type input "-50"
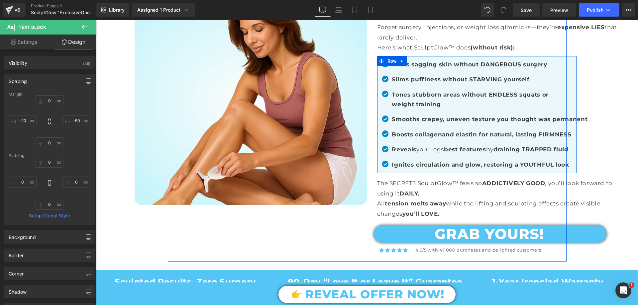
click at [388, 58] on span "Row" at bounding box center [392, 61] width 13 height 10
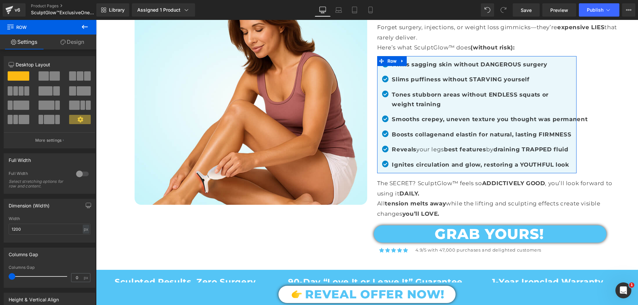
click at [72, 48] on link "Design" at bounding box center [72, 42] width 48 height 15
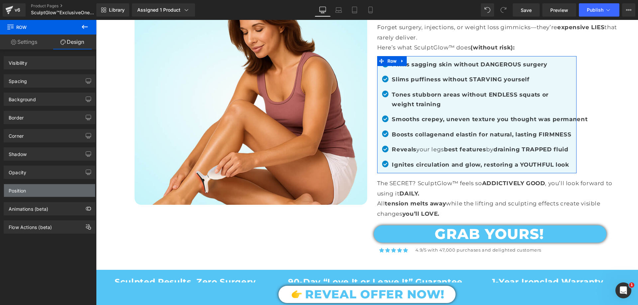
click at [28, 195] on div "Position" at bounding box center [49, 190] width 91 height 13
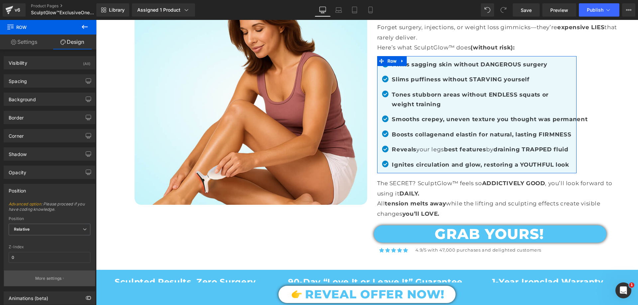
click at [44, 276] on p "More settings" at bounding box center [48, 279] width 27 height 6
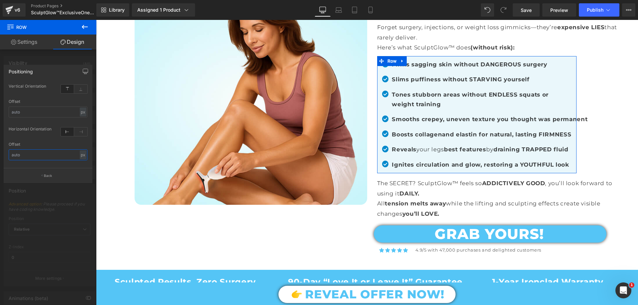
click at [35, 152] on input "text" at bounding box center [48, 155] width 79 height 11
click at [28, 112] on input "text" at bounding box center [48, 112] width 79 height 11
click at [79, 130] on icon at bounding box center [80, 132] width 13 height 9
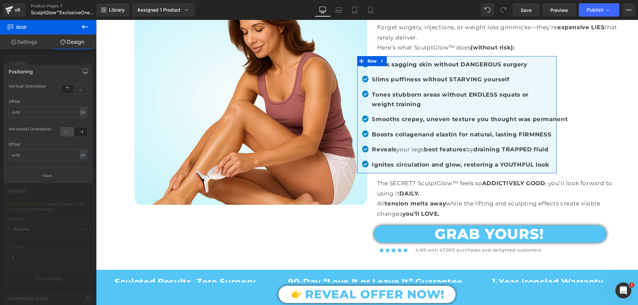
click at [65, 133] on icon at bounding box center [67, 132] width 13 height 9
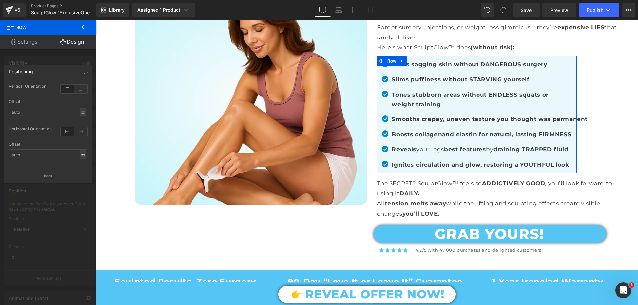
click at [82, 156] on div "px" at bounding box center [83, 155] width 7 height 9
click at [84, 152] on div "px" at bounding box center [83, 155] width 7 height 9
click at [44, 154] on input "text" at bounding box center [48, 155] width 79 height 11
click at [80, 134] on icon at bounding box center [80, 132] width 13 height 9
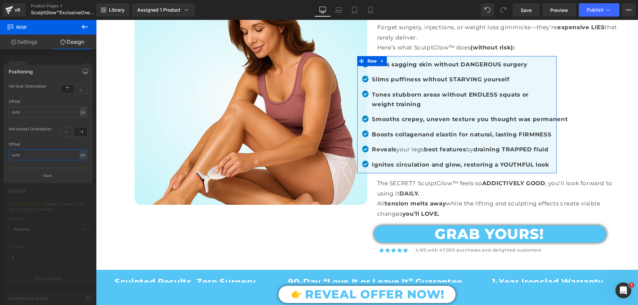
click at [28, 158] on input "text" at bounding box center [48, 155] width 79 height 11
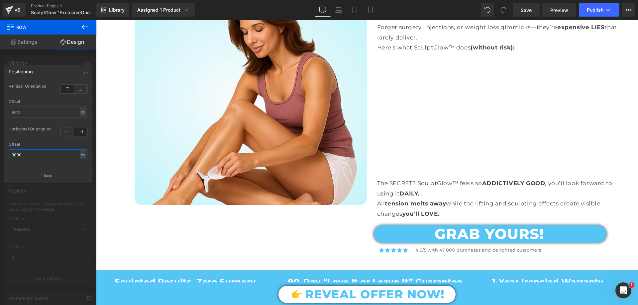
click at [28, 158] on input "3030" at bounding box center [48, 155] width 79 height 11
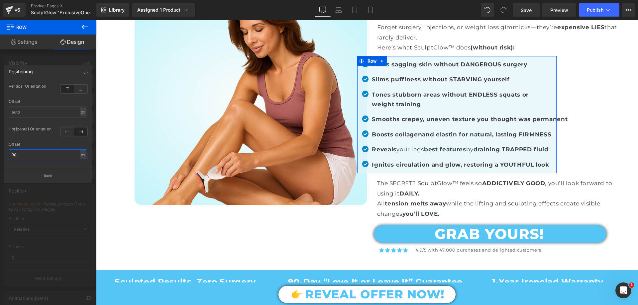
type input "3"
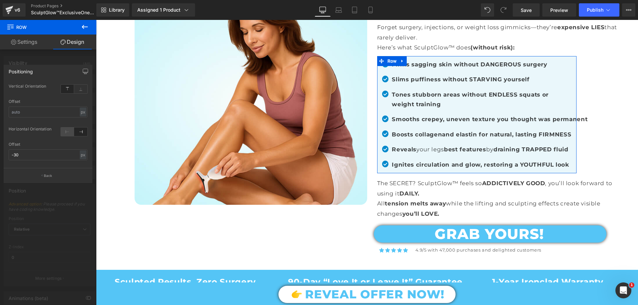
click at [69, 129] on icon at bounding box center [67, 132] width 13 height 9
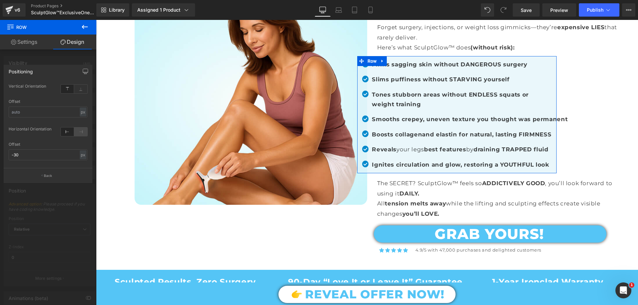
click at [79, 132] on icon at bounding box center [80, 132] width 13 height 9
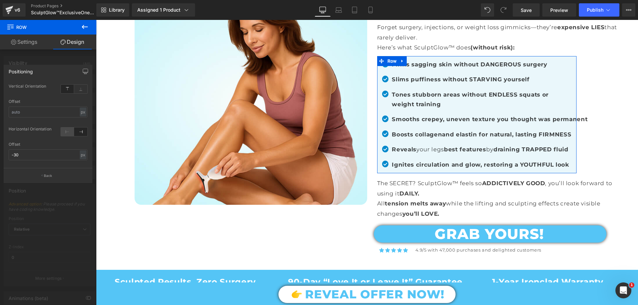
click at [63, 134] on icon at bounding box center [67, 132] width 13 height 9
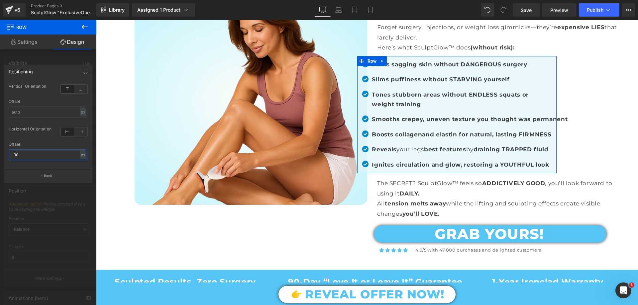
click at [20, 160] on input "-30" at bounding box center [48, 155] width 79 height 11
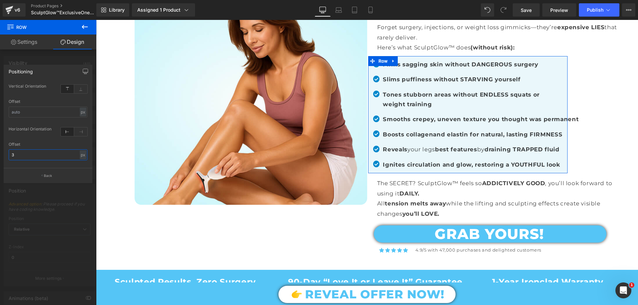
type input "30"
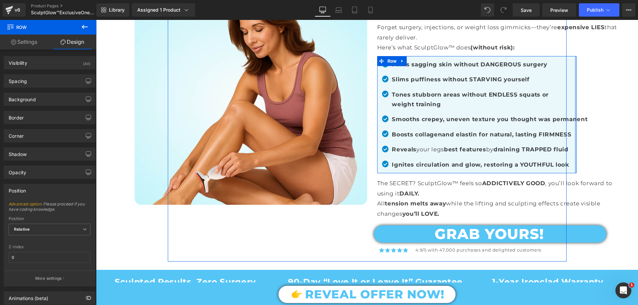
click at [575, 78] on div at bounding box center [576, 114] width 2 height 117
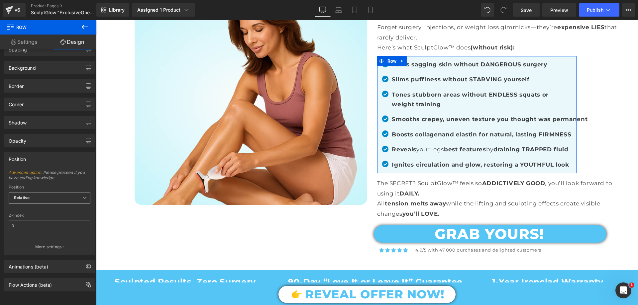
scroll to position [0, 0]
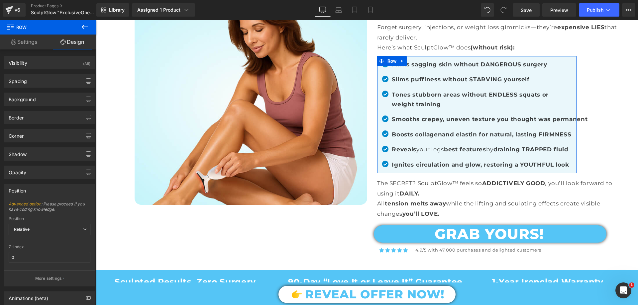
click at [29, 36] on link "Settings" at bounding box center [24, 42] width 48 height 15
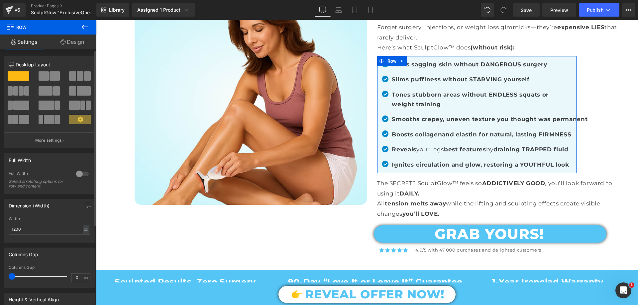
scroll to position [33, 0]
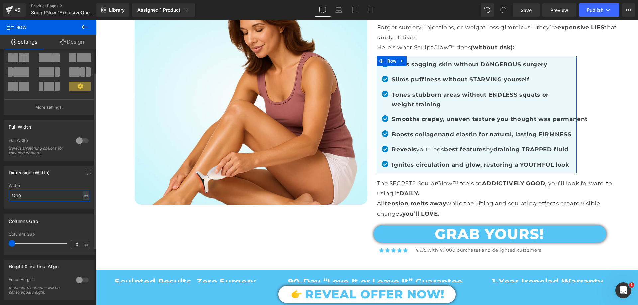
drag, startPoint x: 27, startPoint y: 193, endPoint x: 14, endPoint y: 198, distance: 14.1
click at [14, 198] on input "1200" at bounding box center [50, 196] width 82 height 11
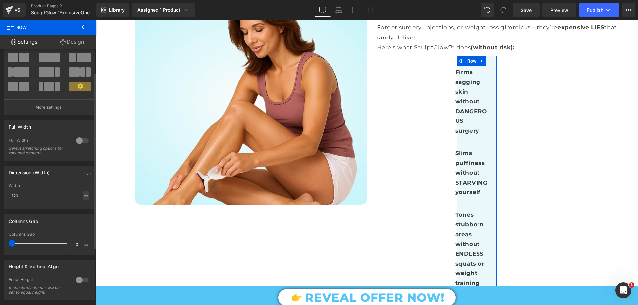
type input "1200"
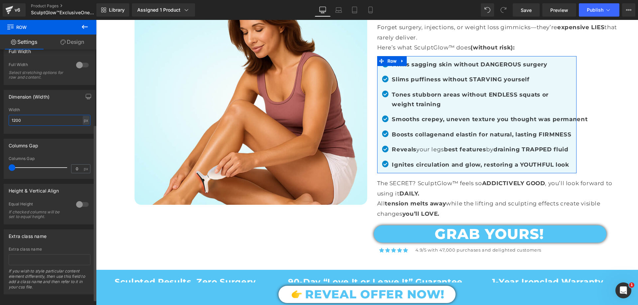
scroll to position [117, 0]
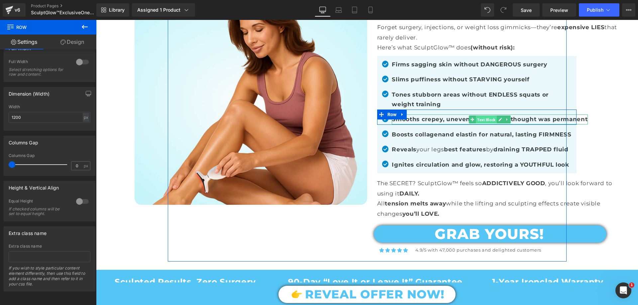
click at [490, 117] on span "Text Block" at bounding box center [486, 120] width 21 height 8
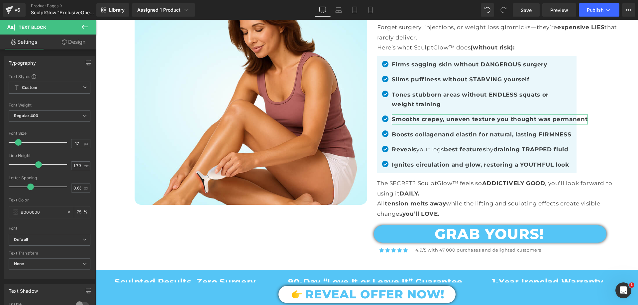
click at [76, 42] on link "Design" at bounding box center [74, 42] width 48 height 15
click at [0, 0] on div "Spacing" at bounding box center [0, 0] width 0 height 0
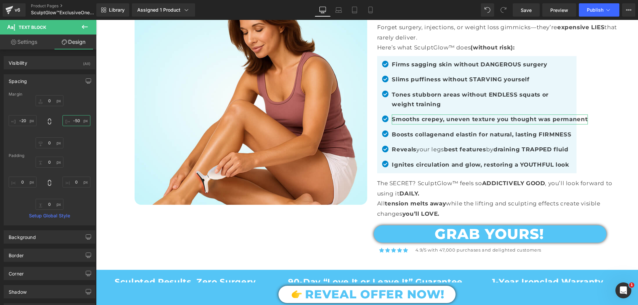
click at [72, 124] on input "text" at bounding box center [76, 120] width 28 height 11
type input "-50"
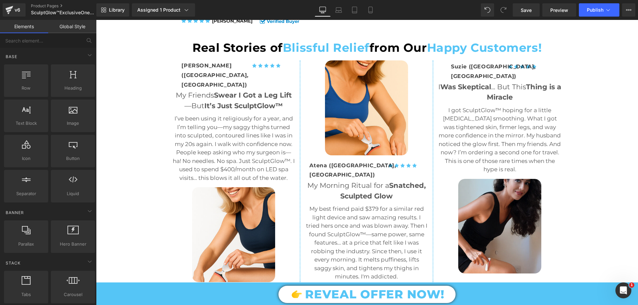
scroll to position [1463, 0]
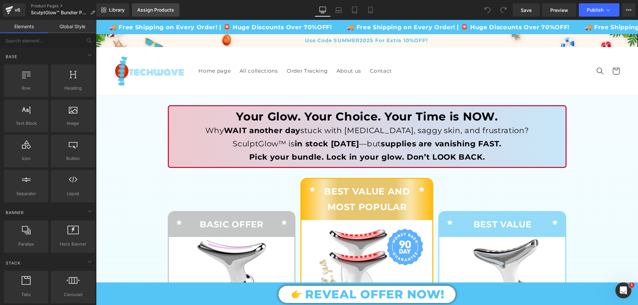
click at [153, 9] on div "Assign Products" at bounding box center [155, 9] width 37 height 5
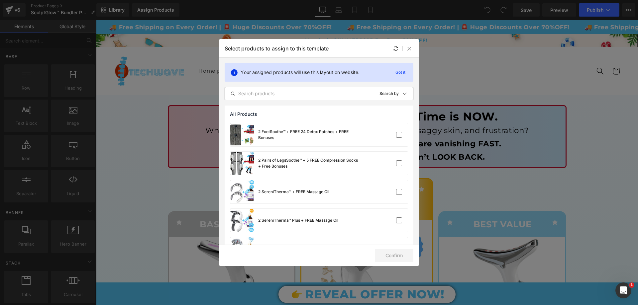
click at [297, 99] on div "All Products Shopify Collections Product Templates Shopify Collections Sort: Se…" at bounding box center [319, 93] width 189 height 13
click at [294, 95] on input "text" at bounding box center [299, 94] width 149 height 8
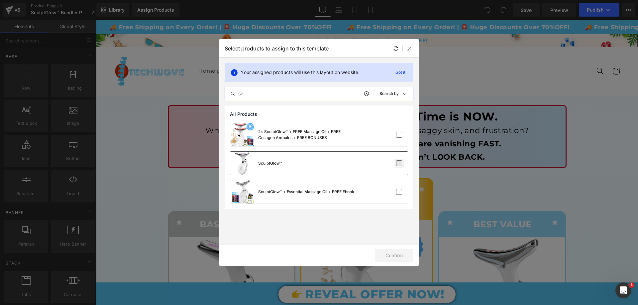
type input "sc"
click at [400, 165] on label at bounding box center [399, 164] width 6 height 6
click at [399, 164] on input "checkbox" at bounding box center [399, 164] width 0 height 0
click at [398, 253] on button "Confirm" at bounding box center [394, 255] width 39 height 13
